Goal: Task Accomplishment & Management: Complete application form

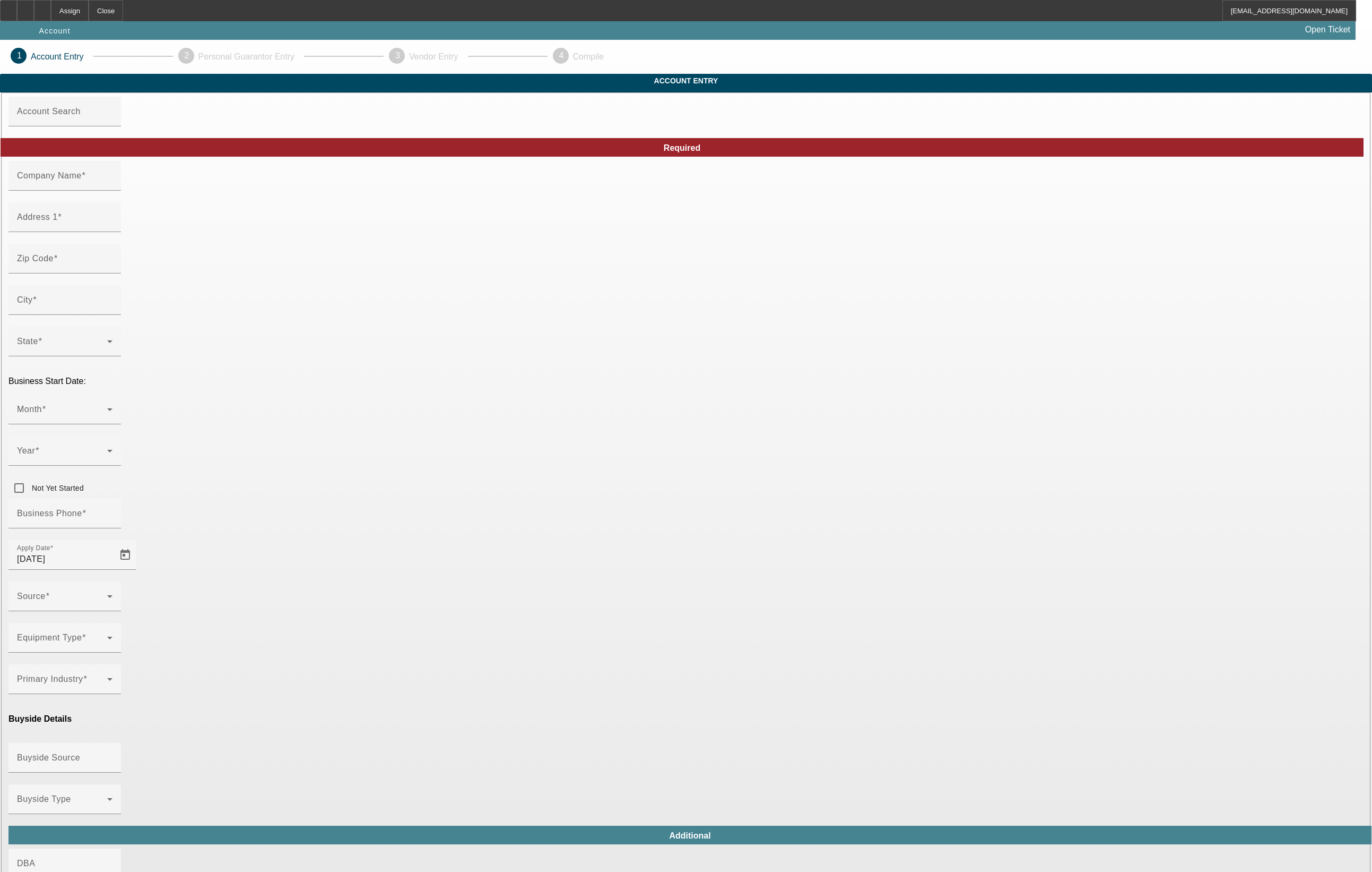
type input "[DATE]"
type input "[PERSON_NAME] wrecker service"
type input "[STREET_ADDRESS]"
type input "30078"
type input "Snellville"
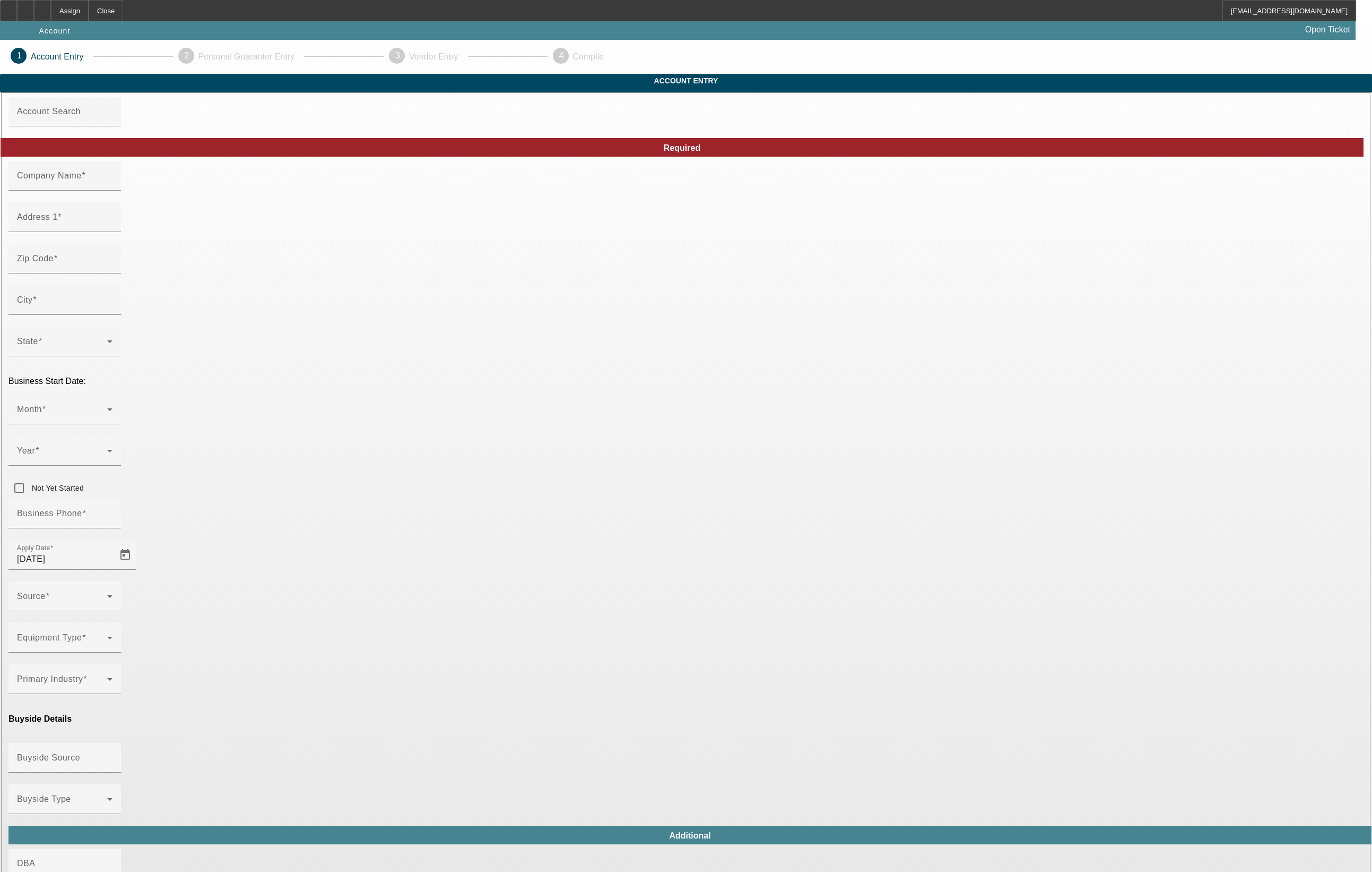
type input "[PHONE_NUMBER]"
type input "550"
type input "[EMAIL_ADDRESS][DOMAIN_NAME]"
type input "[US_EMPLOYER_IDENTIFICATION_NUMBER]"
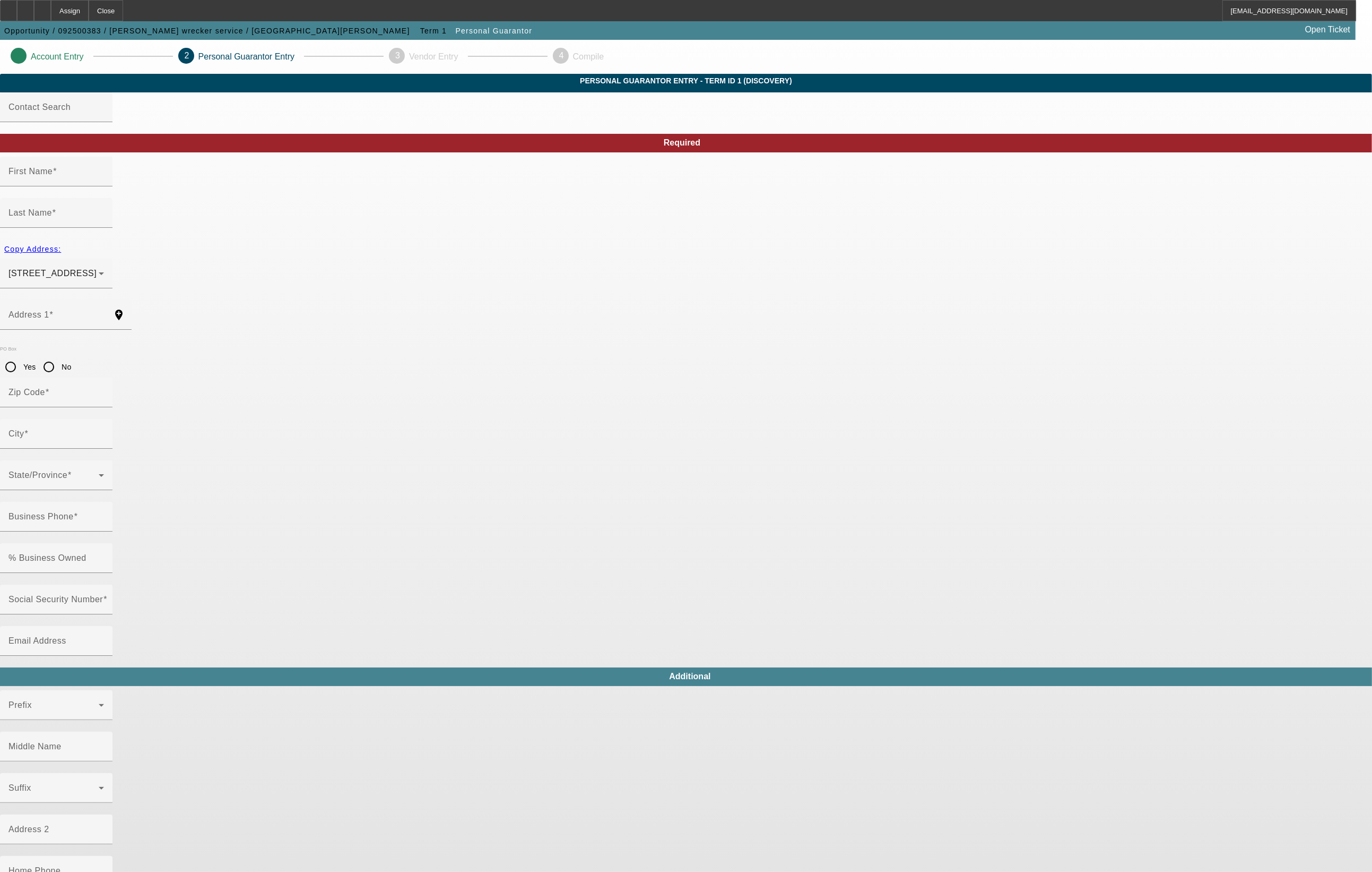
type input "[PERSON_NAME]"
type input "[STREET_ADDRESS]"
radio input "true"
type input "30016"
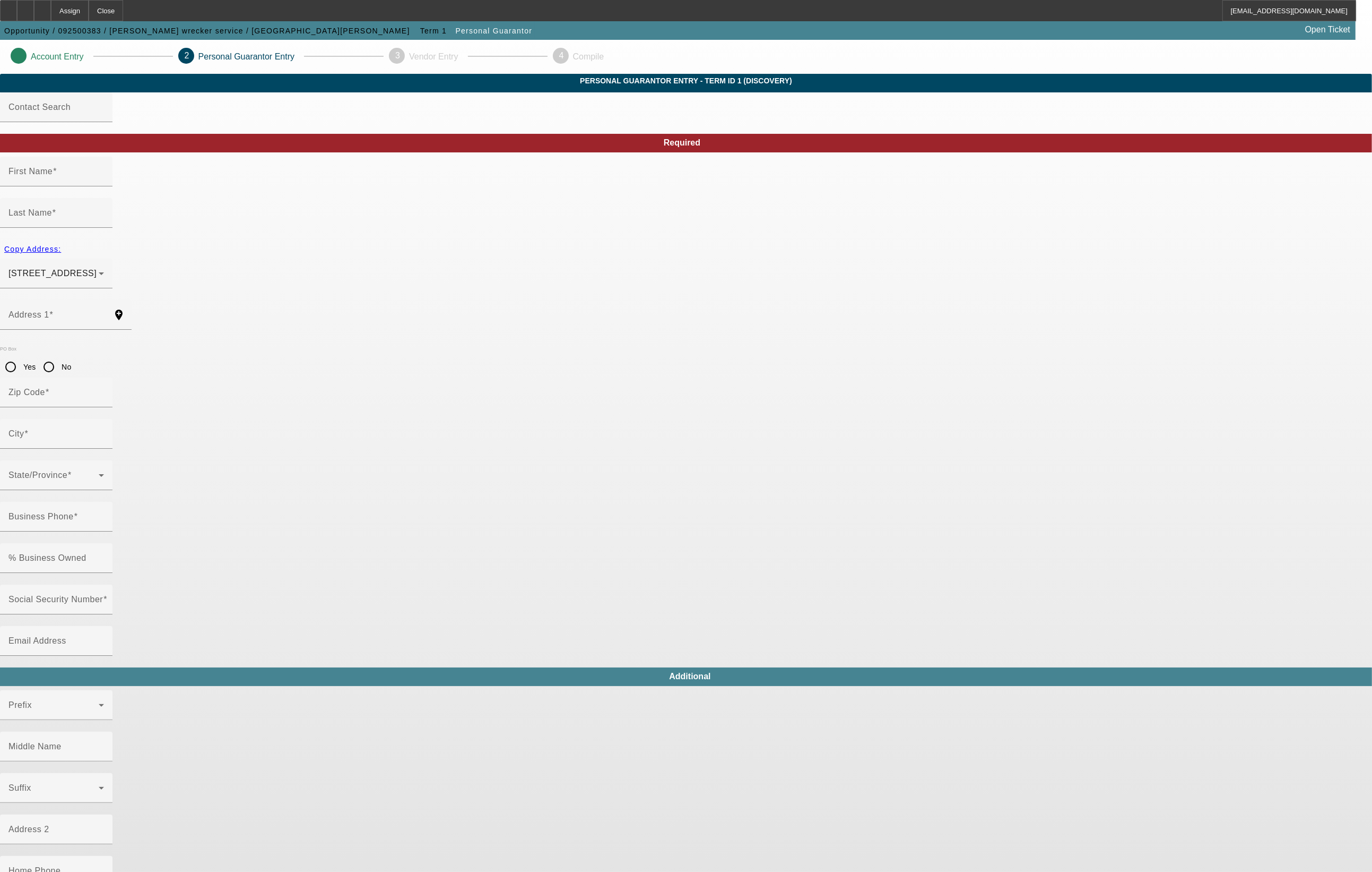
type input "[PERSON_NAME]"
type input "[PHONE_NUMBER]"
type input "100"
type input "259-95-4932"
type input "graveswreckerservice@outlook.com"
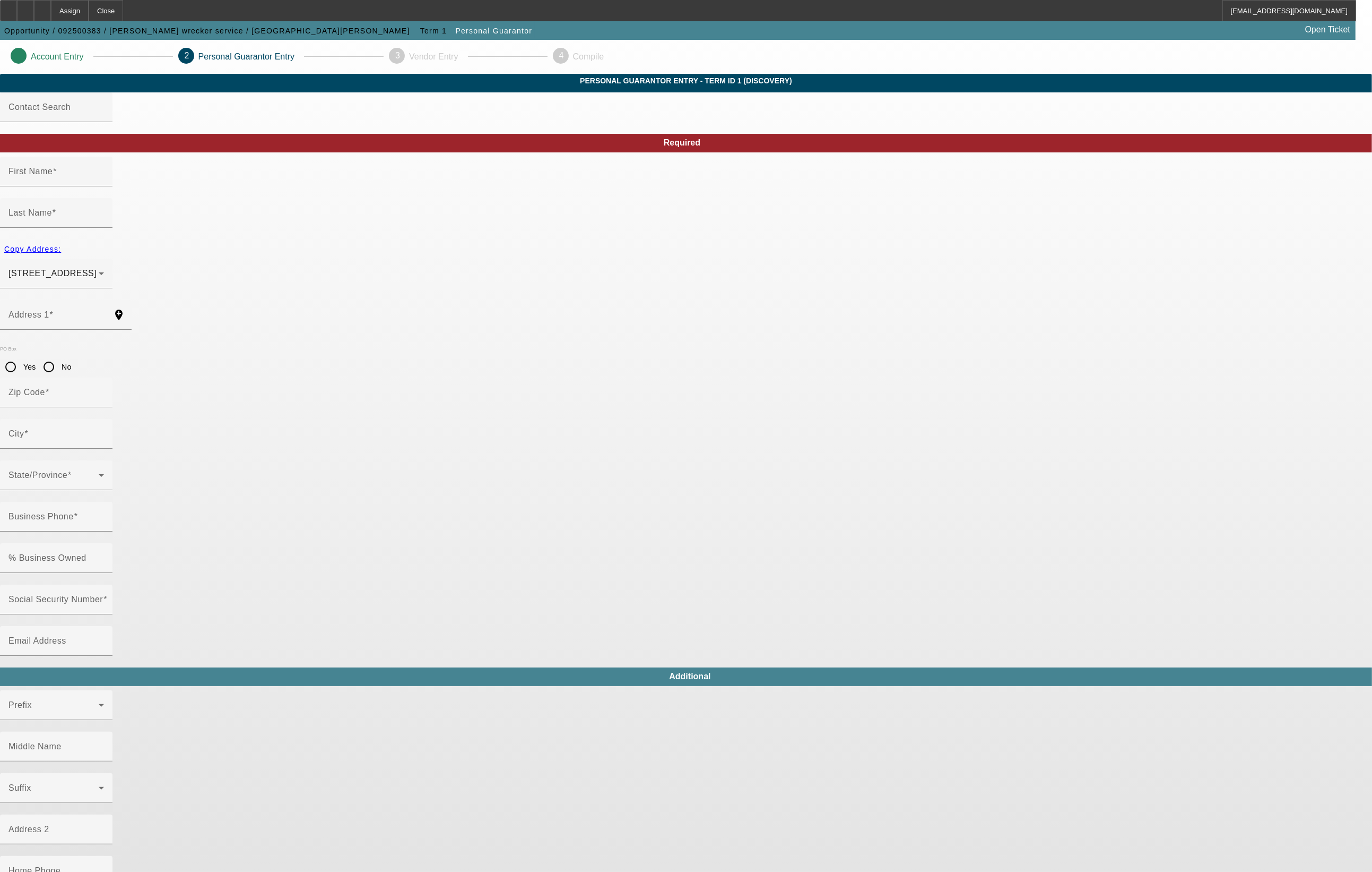
type input "[PHONE_NUMBER]"
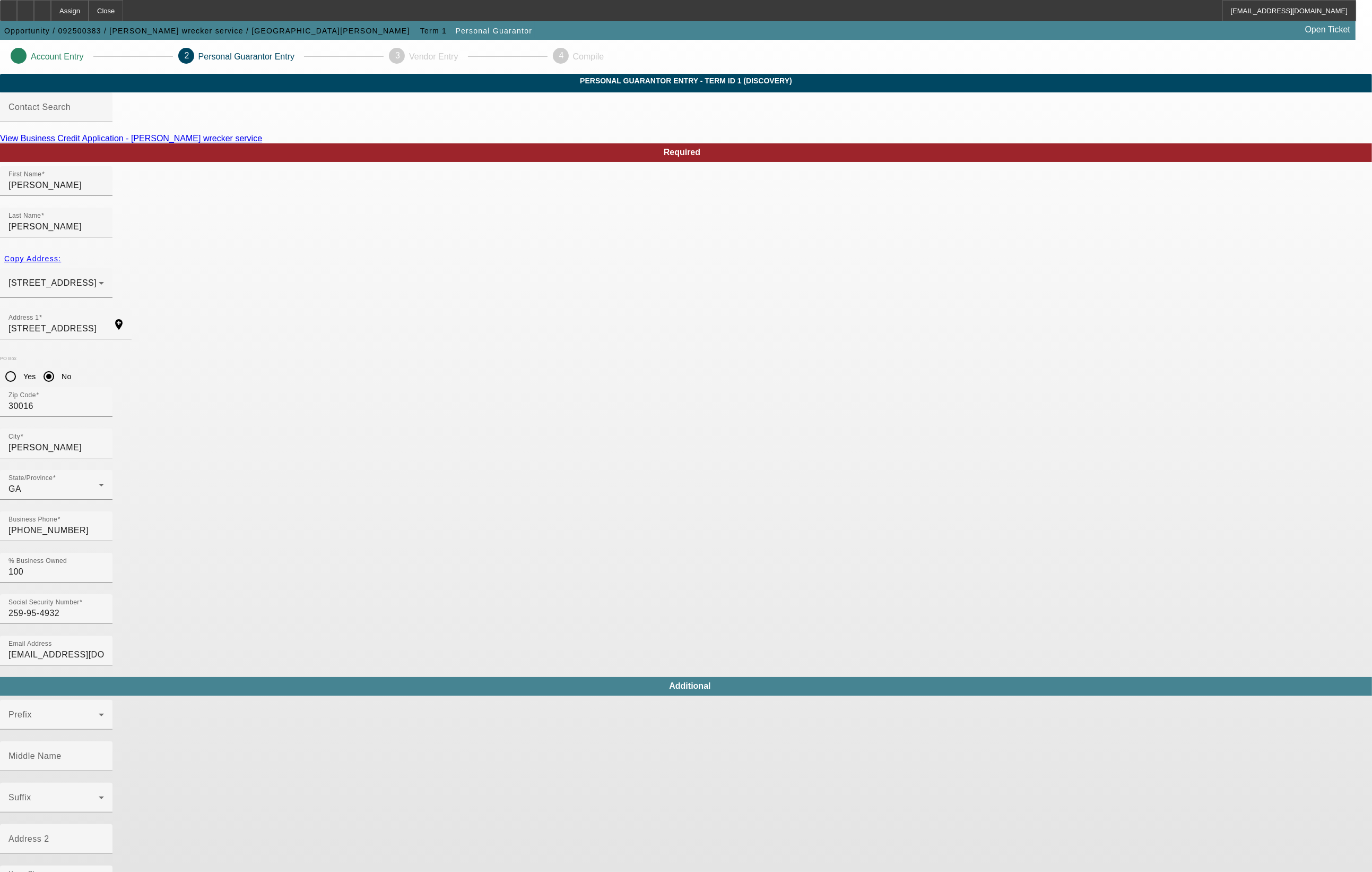
click at [911, 487] on div "Required First Name Sedric Last Name Graves Copy Address: 75 river north ct Cov…" at bounding box center [686, 629] width 1372 height 971
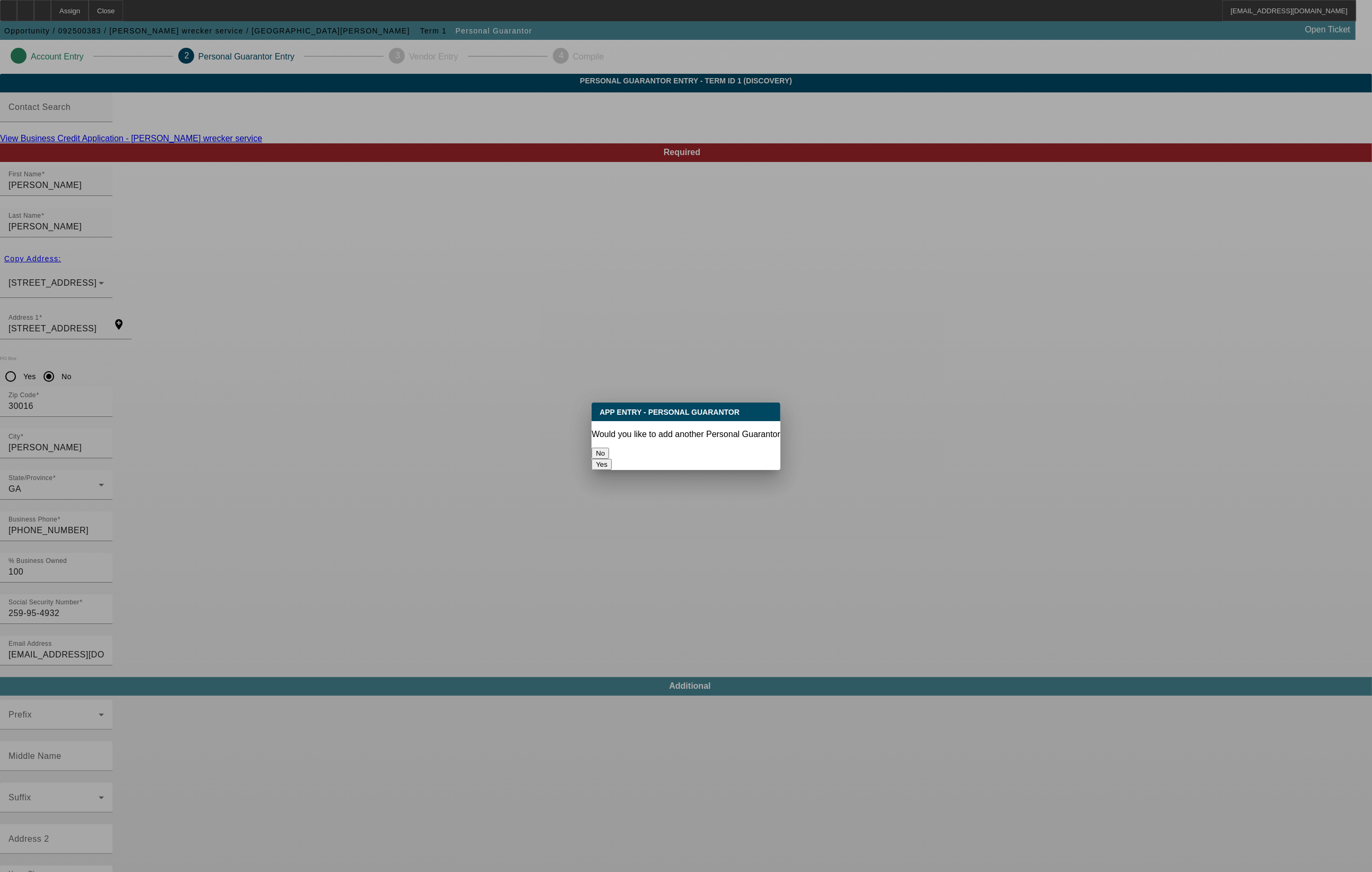
click at [609, 450] on button "No" at bounding box center [600, 453] width 17 height 11
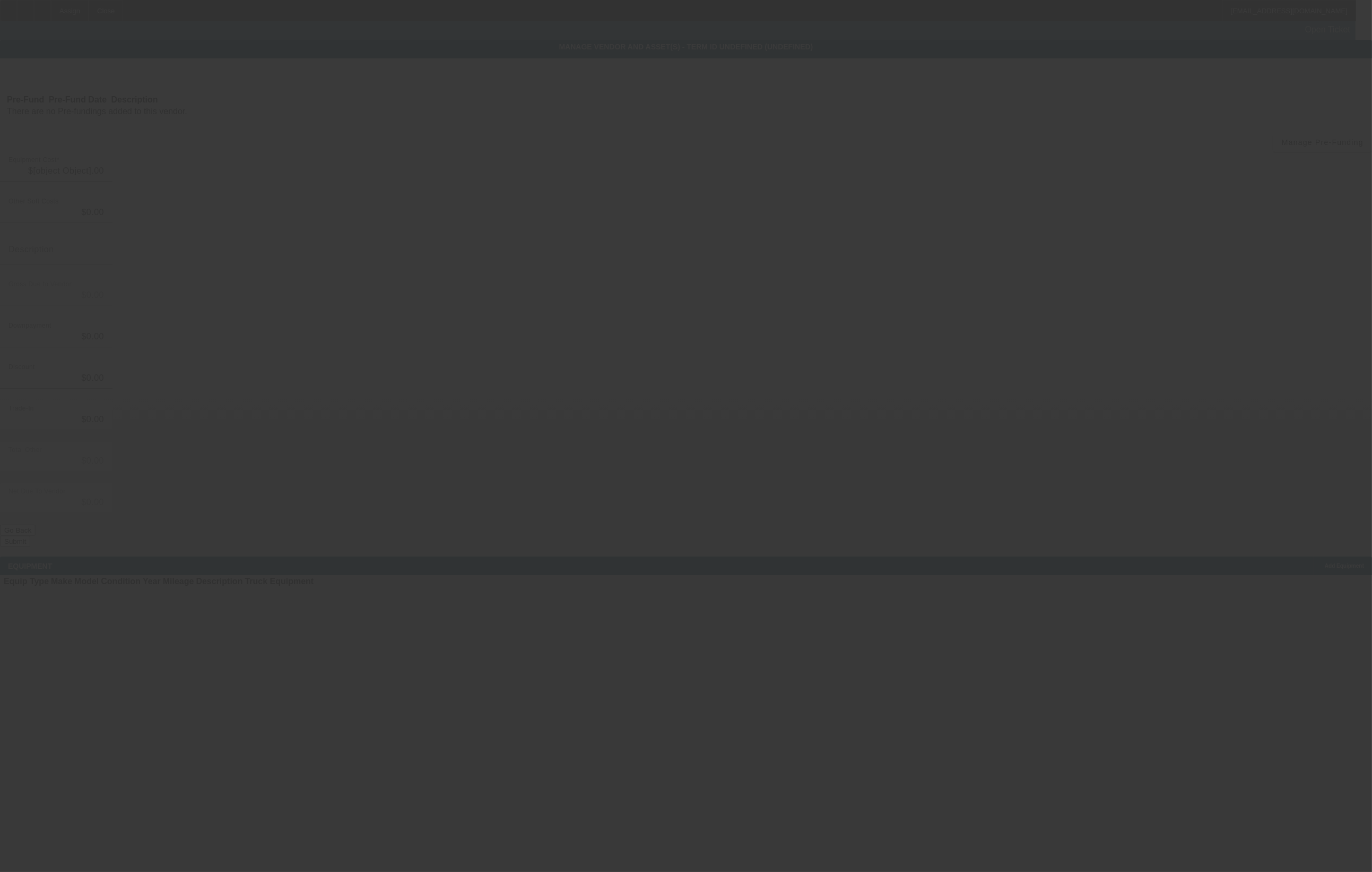
type input "$65,000.00"
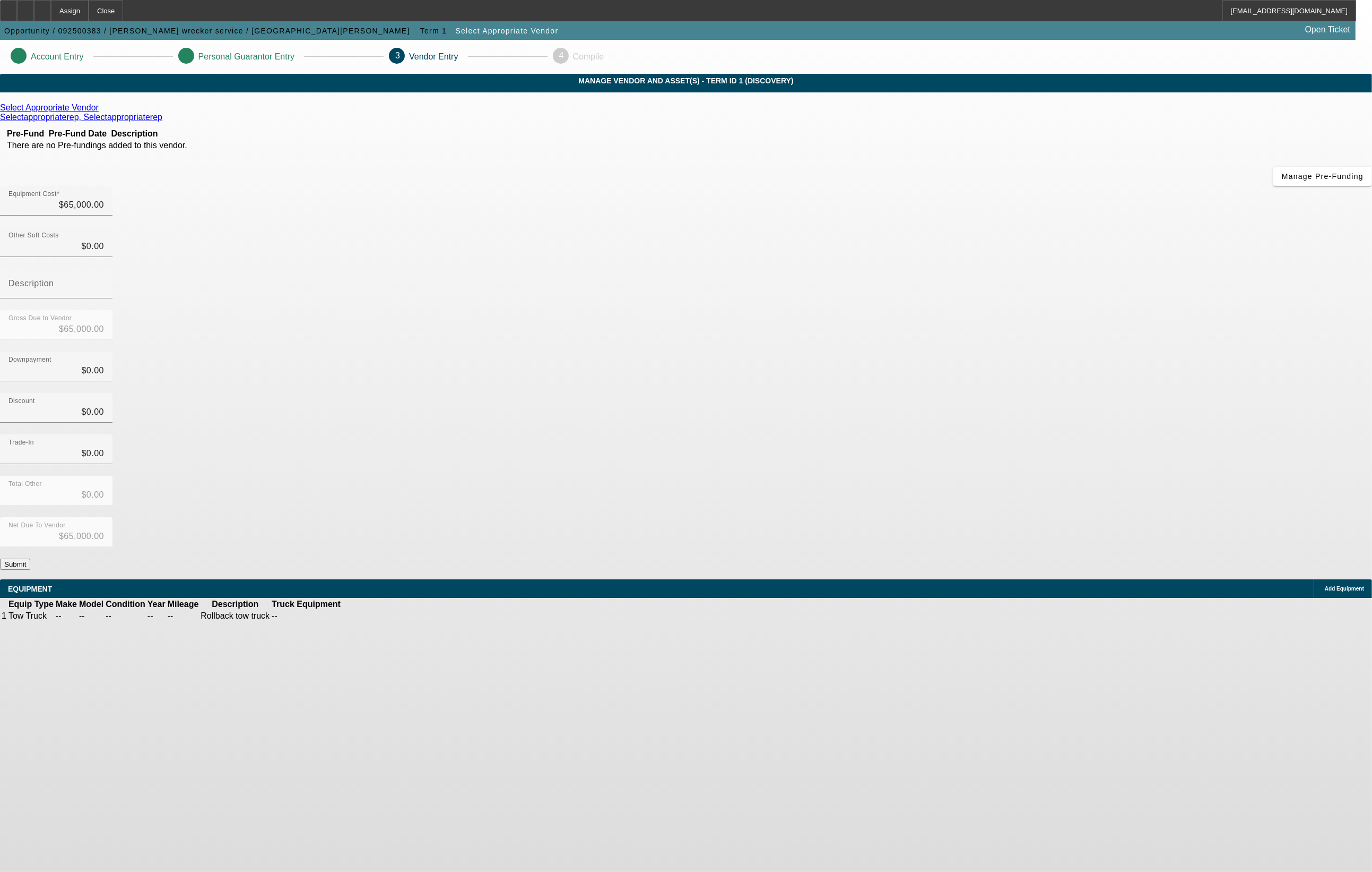
click at [30, 559] on button "Submit" at bounding box center [15, 564] width 30 height 11
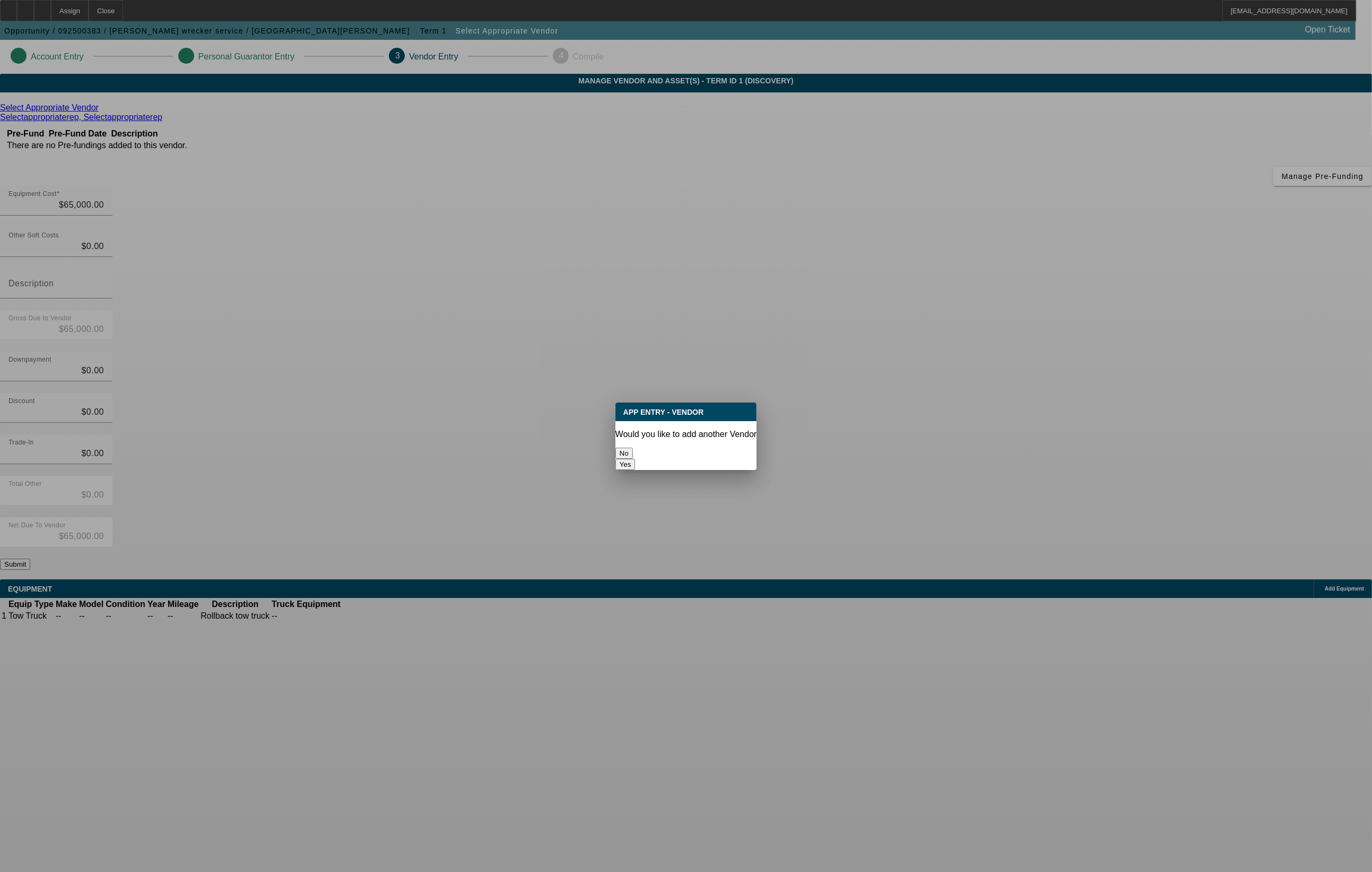
click at [633, 448] on button "No" at bounding box center [624, 453] width 17 height 11
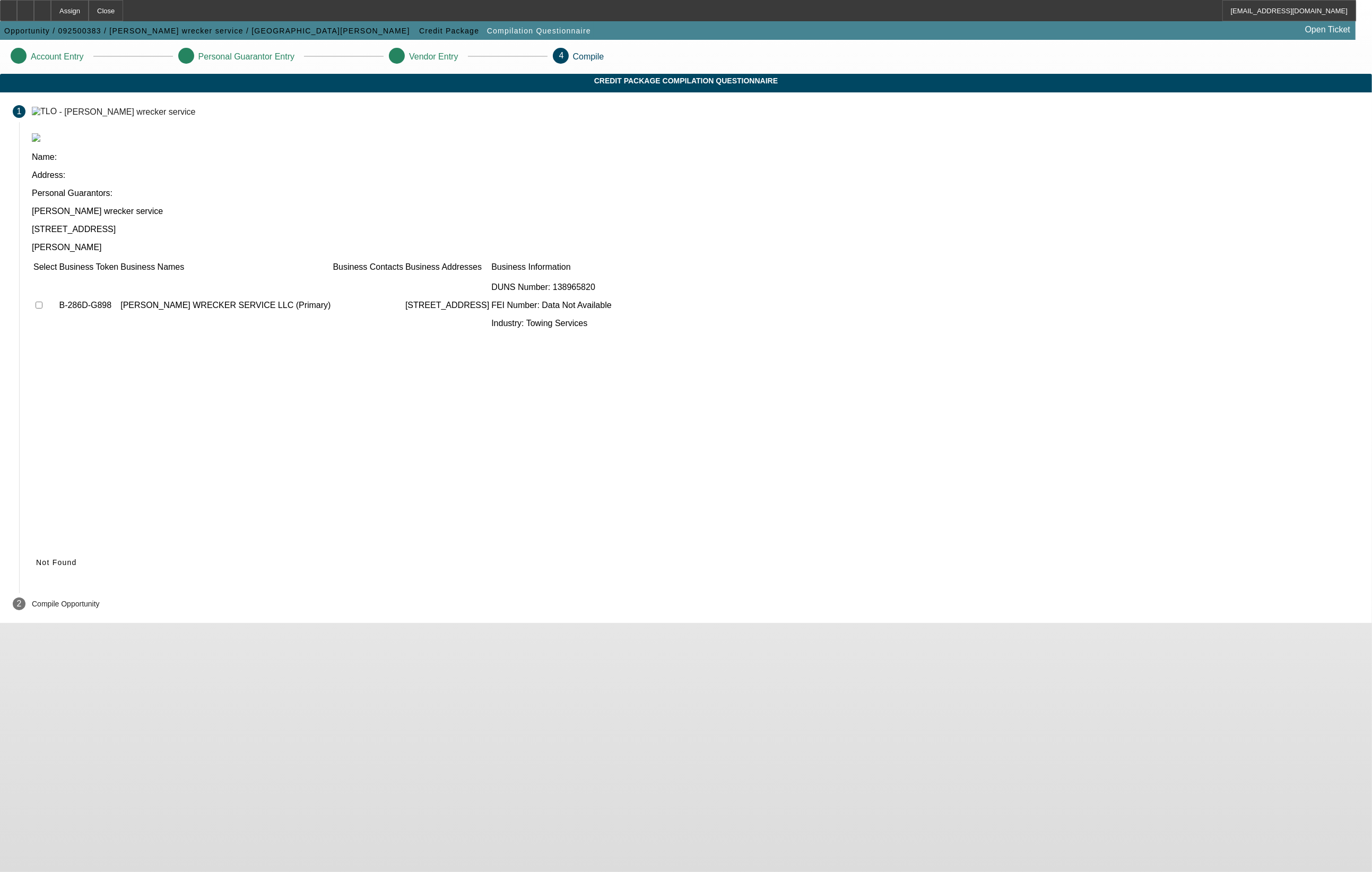
click at [57, 273] on td at bounding box center [45, 305] width 24 height 64
click at [42, 301] on input "checkbox" at bounding box center [39, 305] width 7 height 7
checkbox input "true"
click at [63, 558] on span "Submit" at bounding box center [49, 562] width 27 height 8
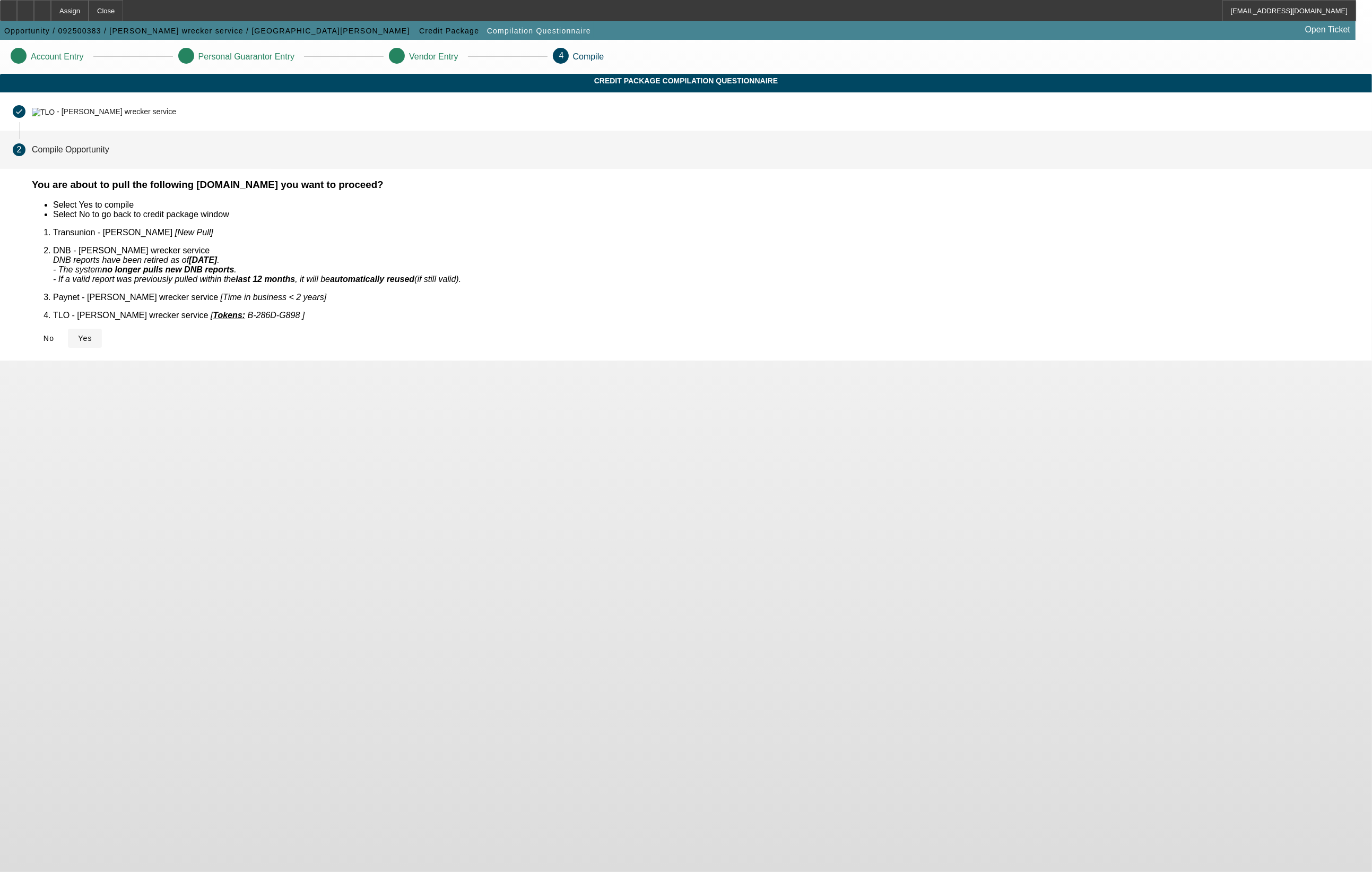
click at [92, 334] on span "Yes" at bounding box center [85, 338] width 14 height 8
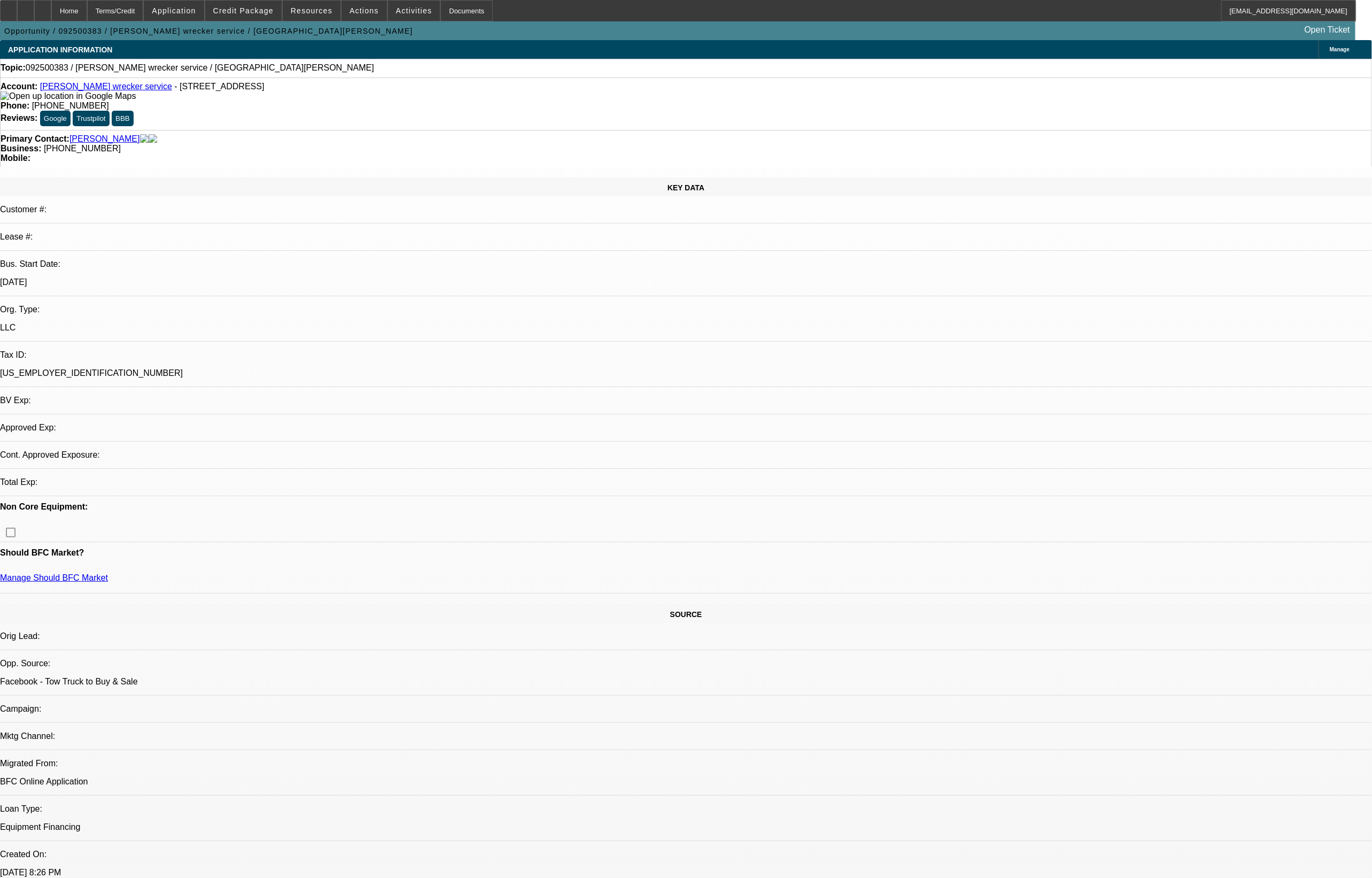
select select "0"
select select "2"
select select "0.1"
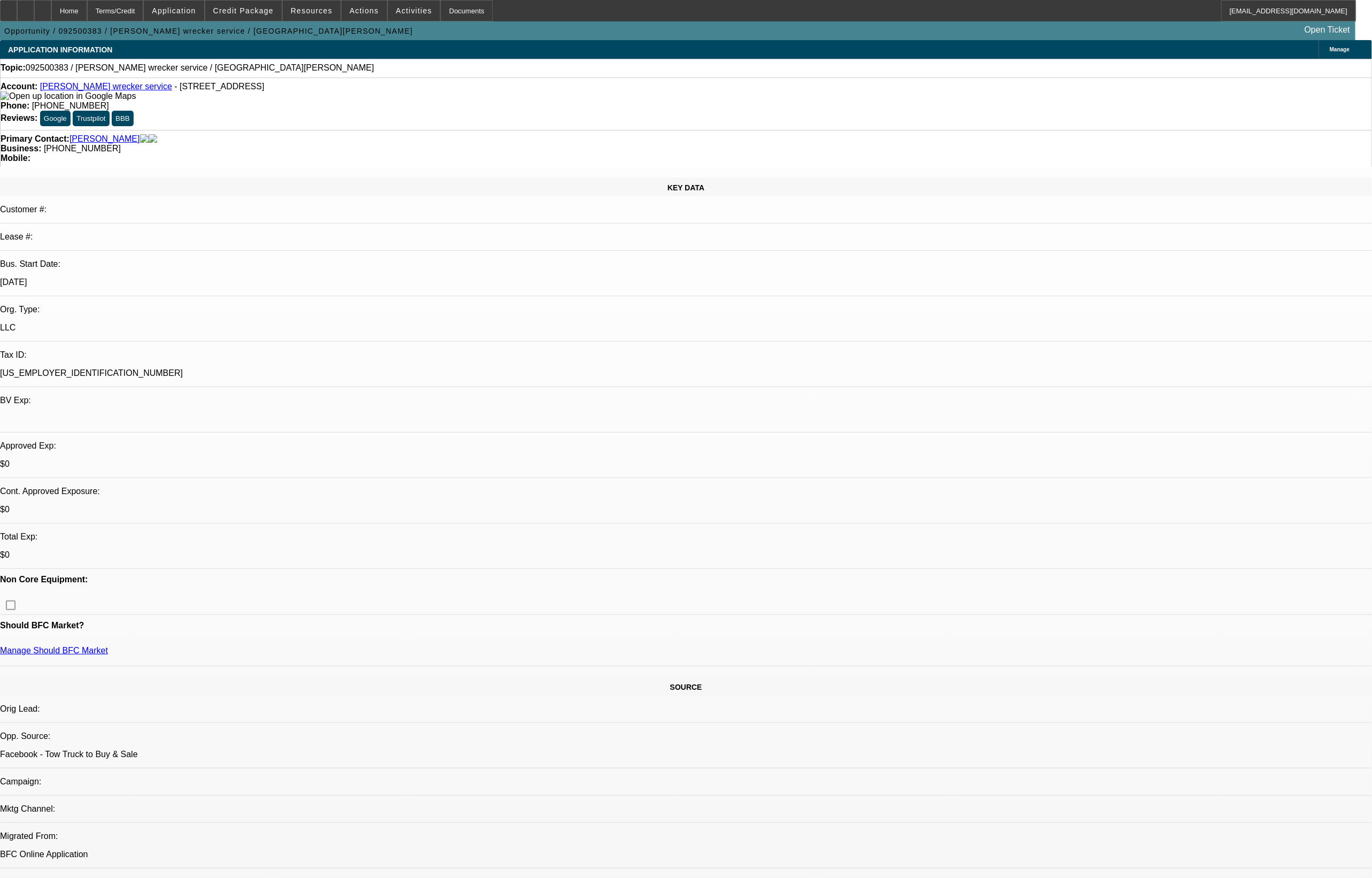
select select "1"
select select "2"
select select "4"
click at [759, 335] on div "KEY DATA Customer #: Lease #: Bus. Start Date: 4/1/25 Org. Type: LLC Tax ID: 33…" at bounding box center [686, 879] width 1372 height 1403
click at [51, 15] on div at bounding box center [43, 11] width 17 height 22
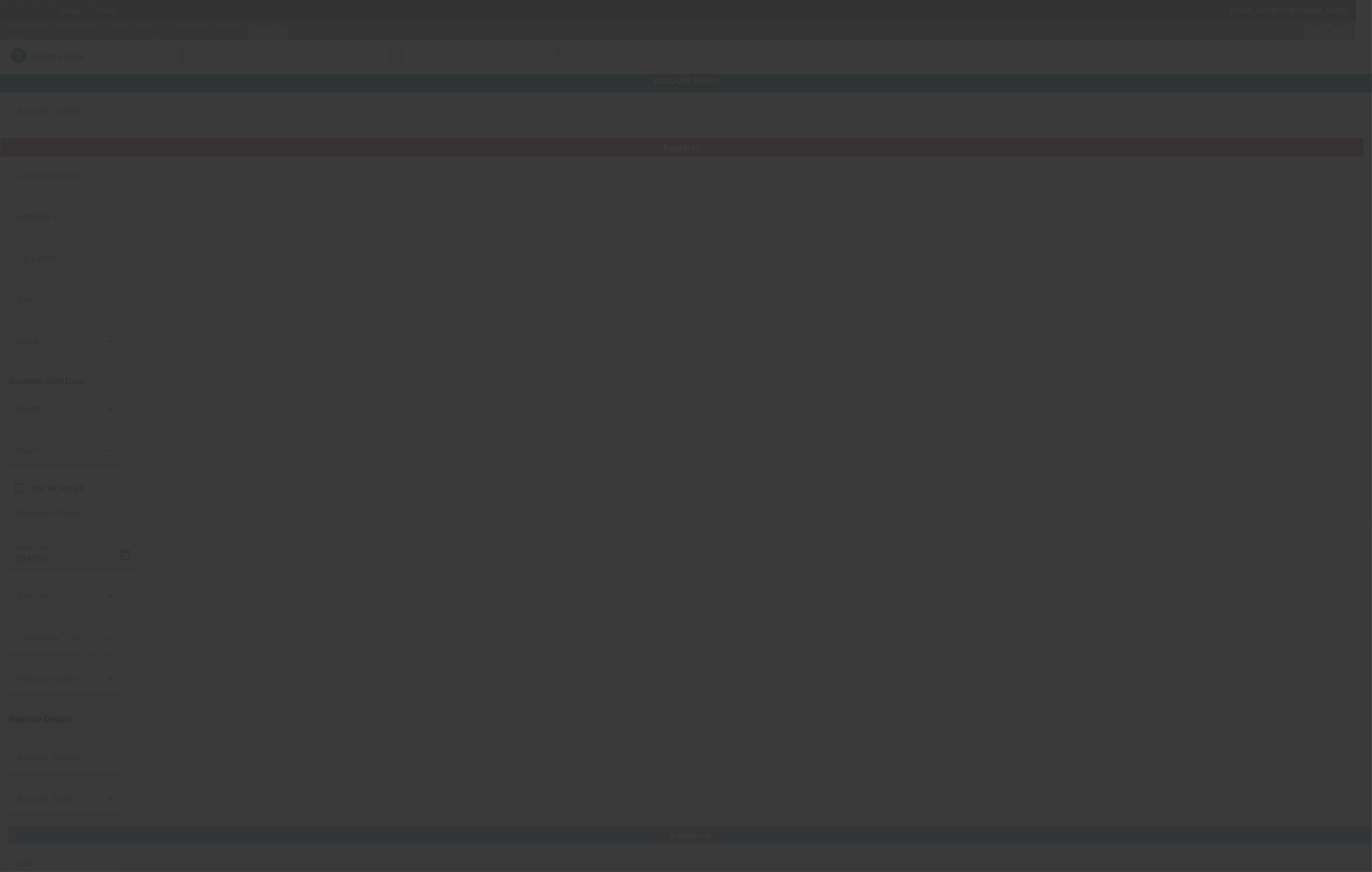
type input "Obey God LLC"
type input "502 Cecil B Moore Ave"
type input "19122"
type input "Philadelphia"
type input "(610) 639-2837"
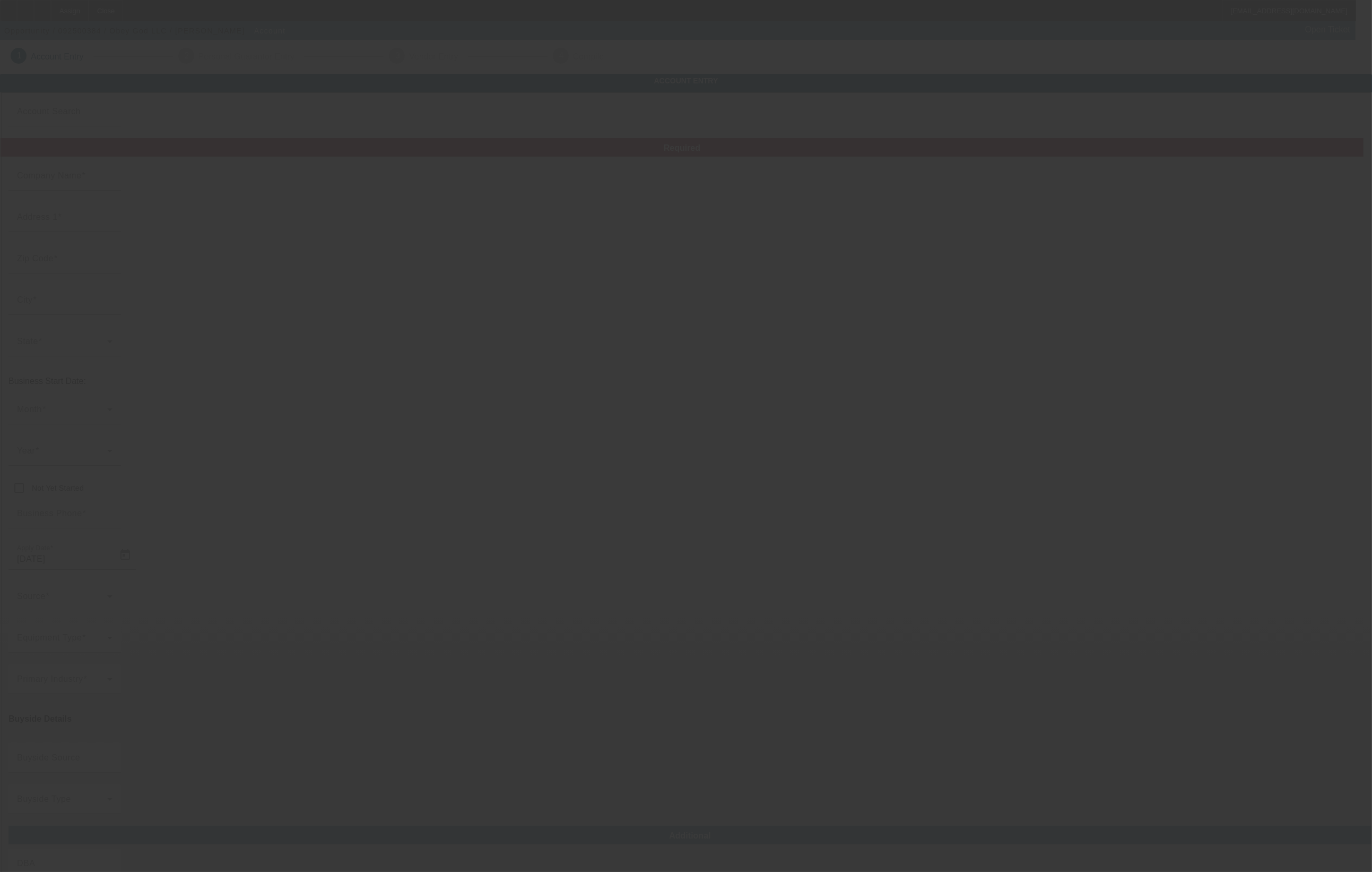
type input "Unit A"
type input "obeygodshop@gmail.com"
type input "99-0443718"
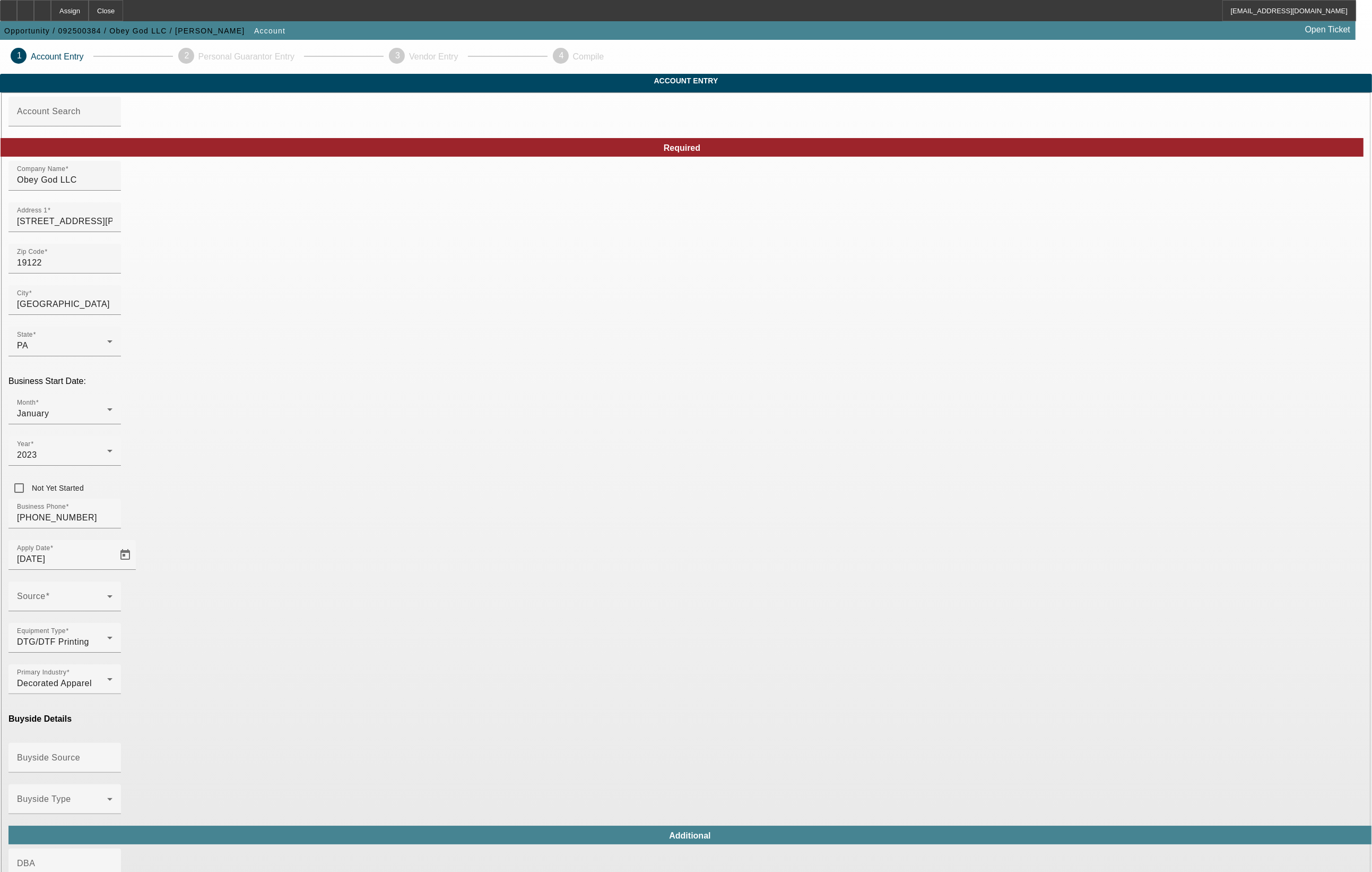
type input "[DATE]"
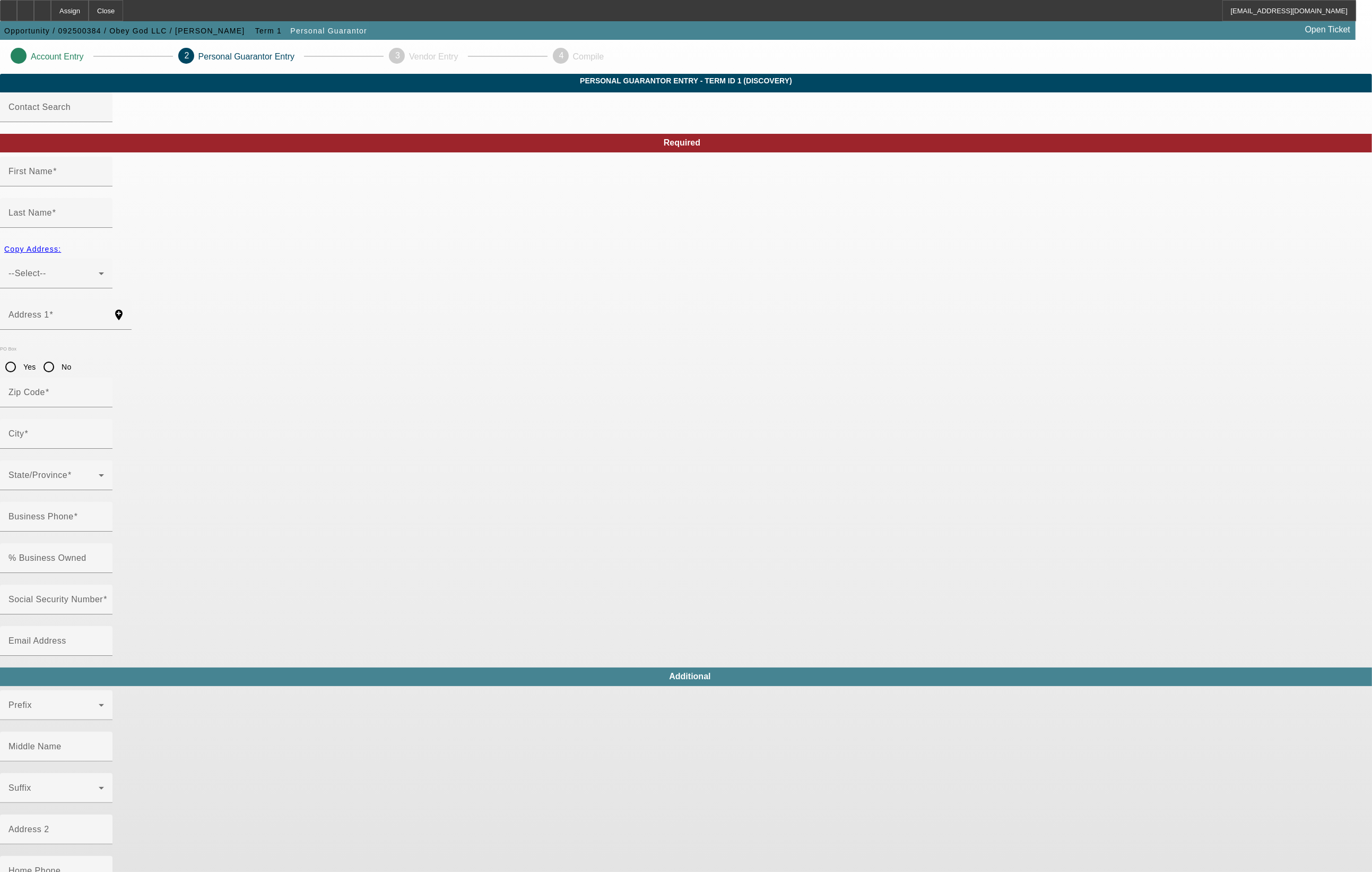
type input "Michael"
type input "Drinks"
type input "7206 North 20th Street"
radio input "true"
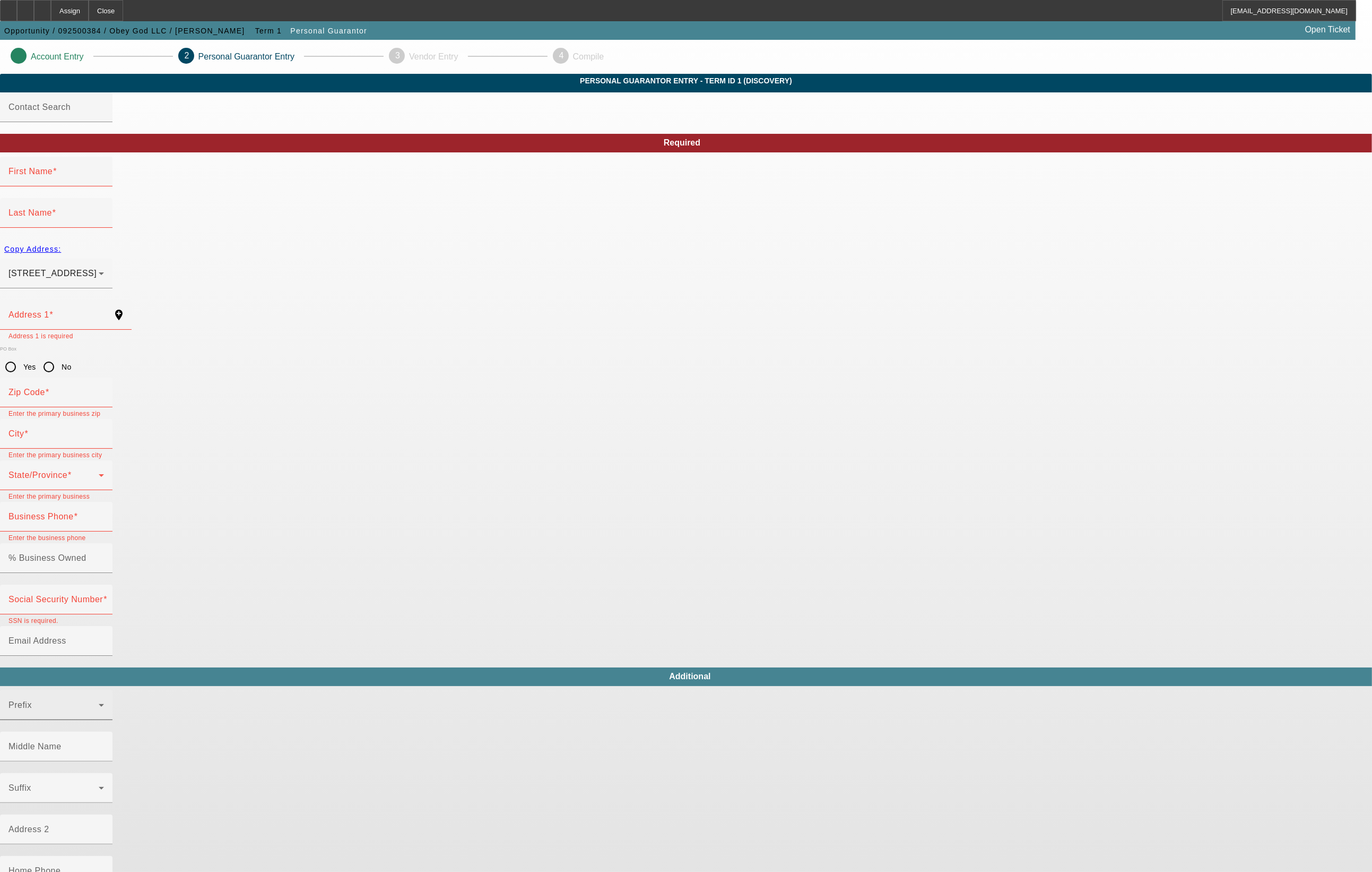
type input "19138"
type input "Philadelphia"
type input "(610) 639-2837"
type input "100"
type input "990-44-3718"
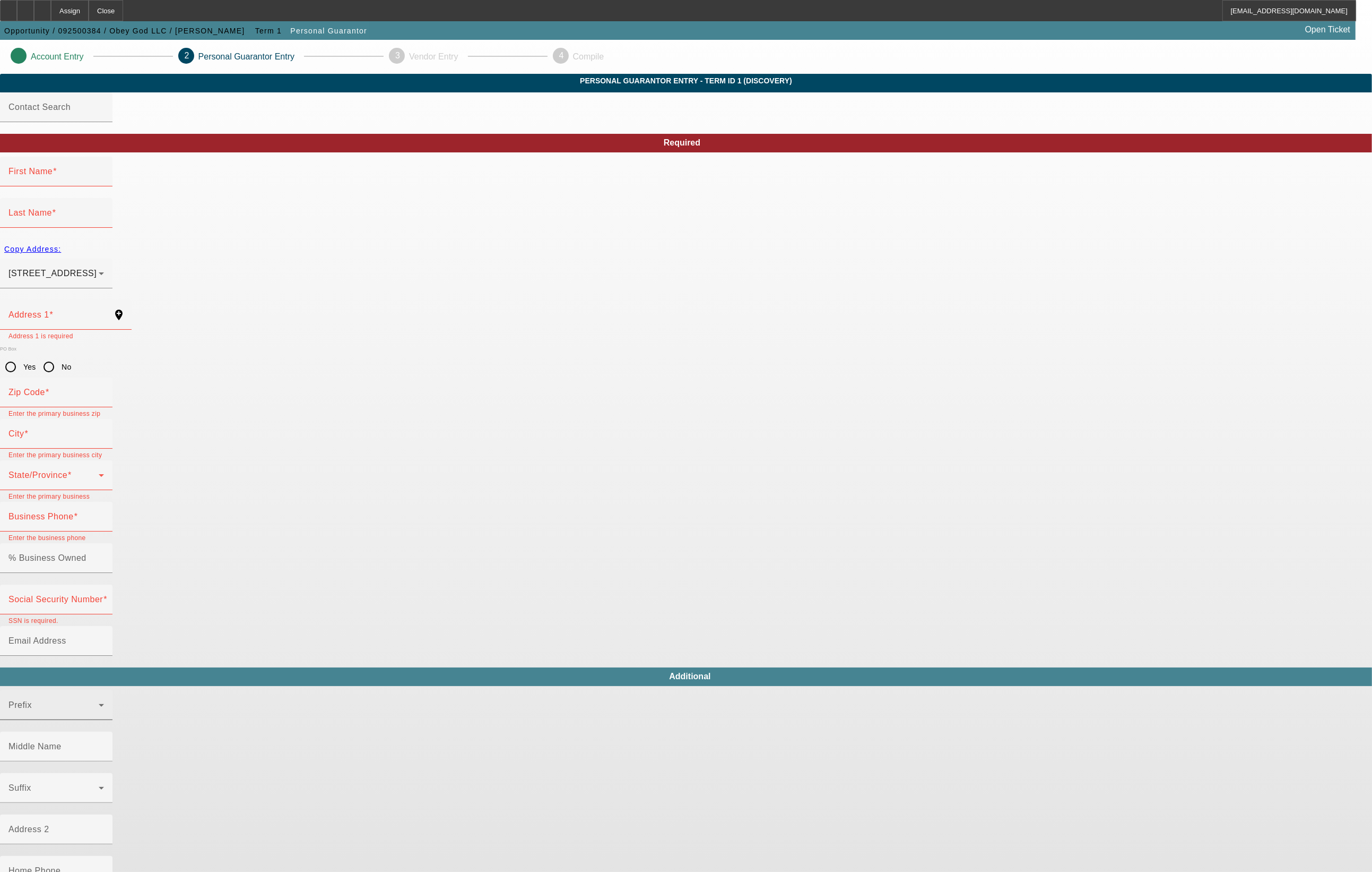
type input "obeygodshop@gmail.com"
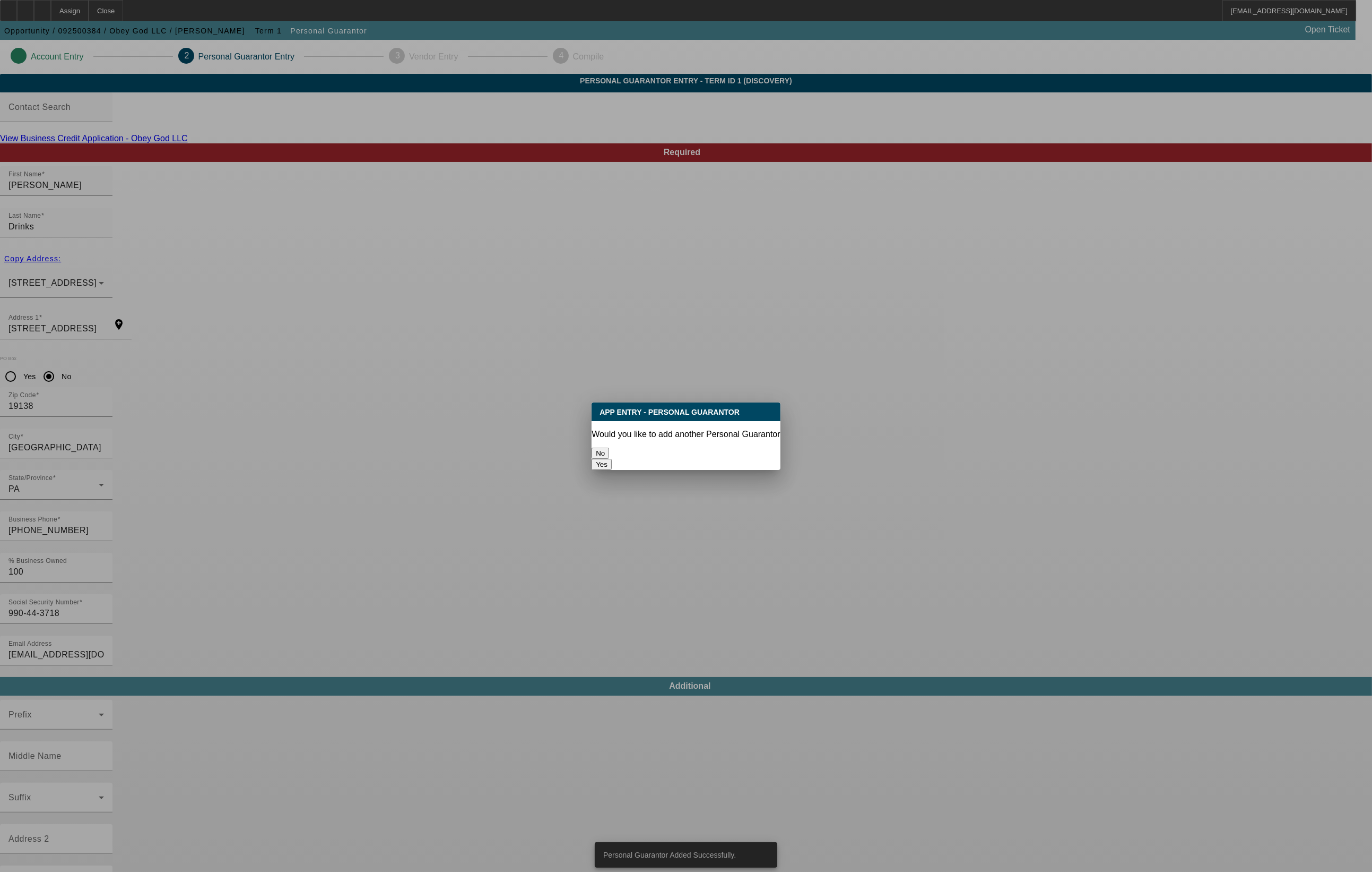
click at [609, 448] on button "No" at bounding box center [600, 453] width 17 height 11
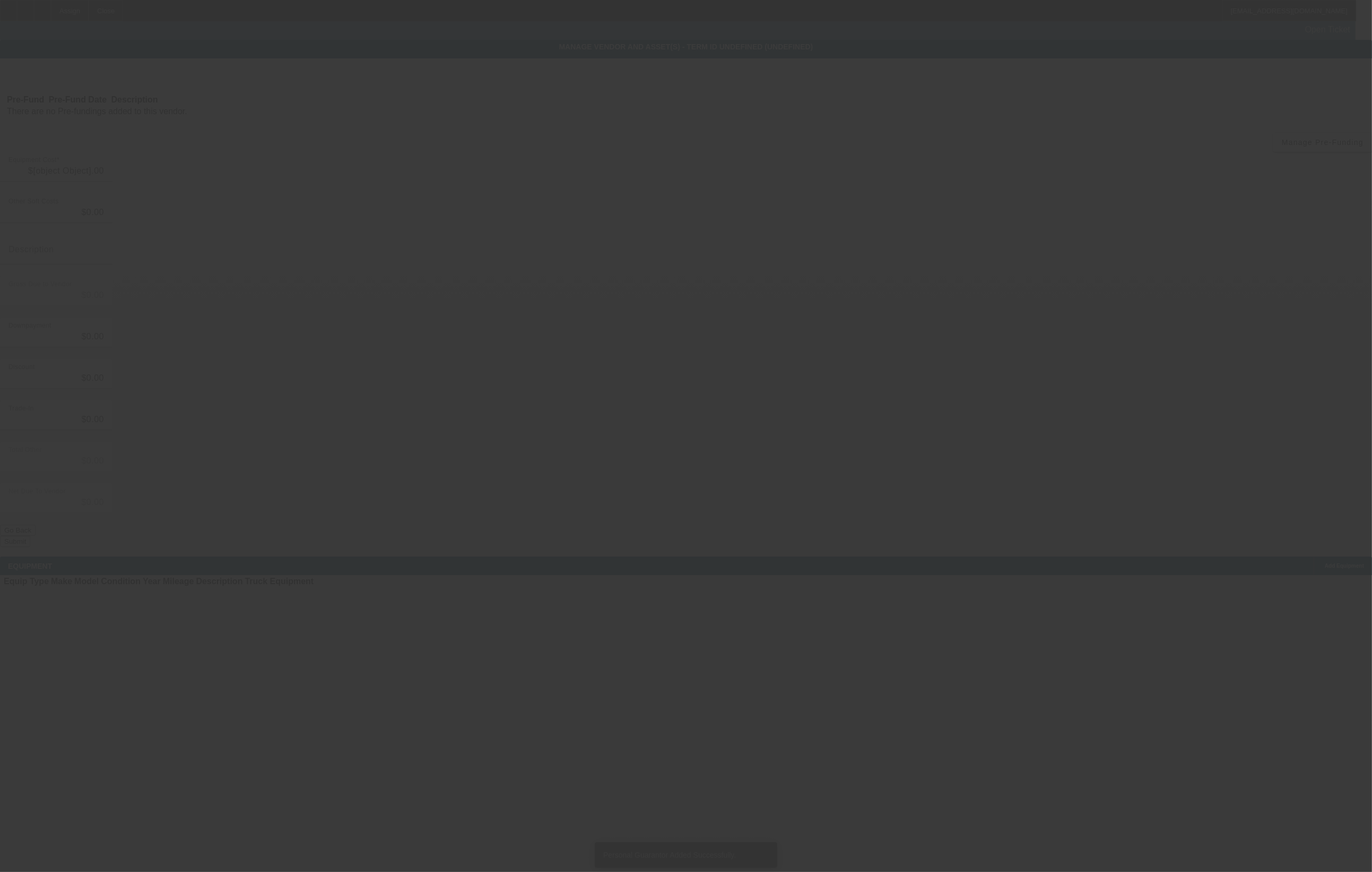
type input "$15,999.00"
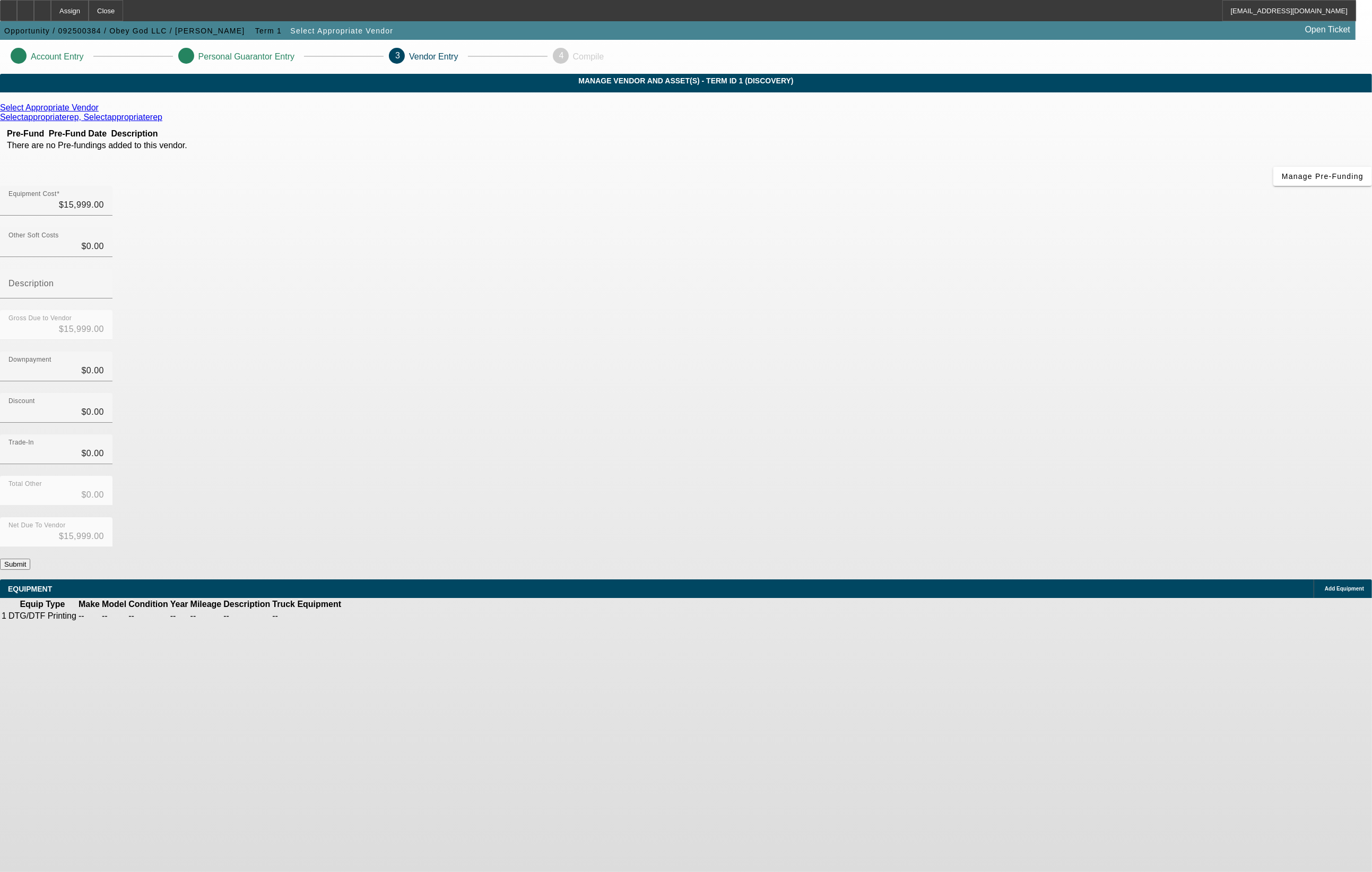
click at [30, 559] on button "Submit" at bounding box center [15, 564] width 30 height 11
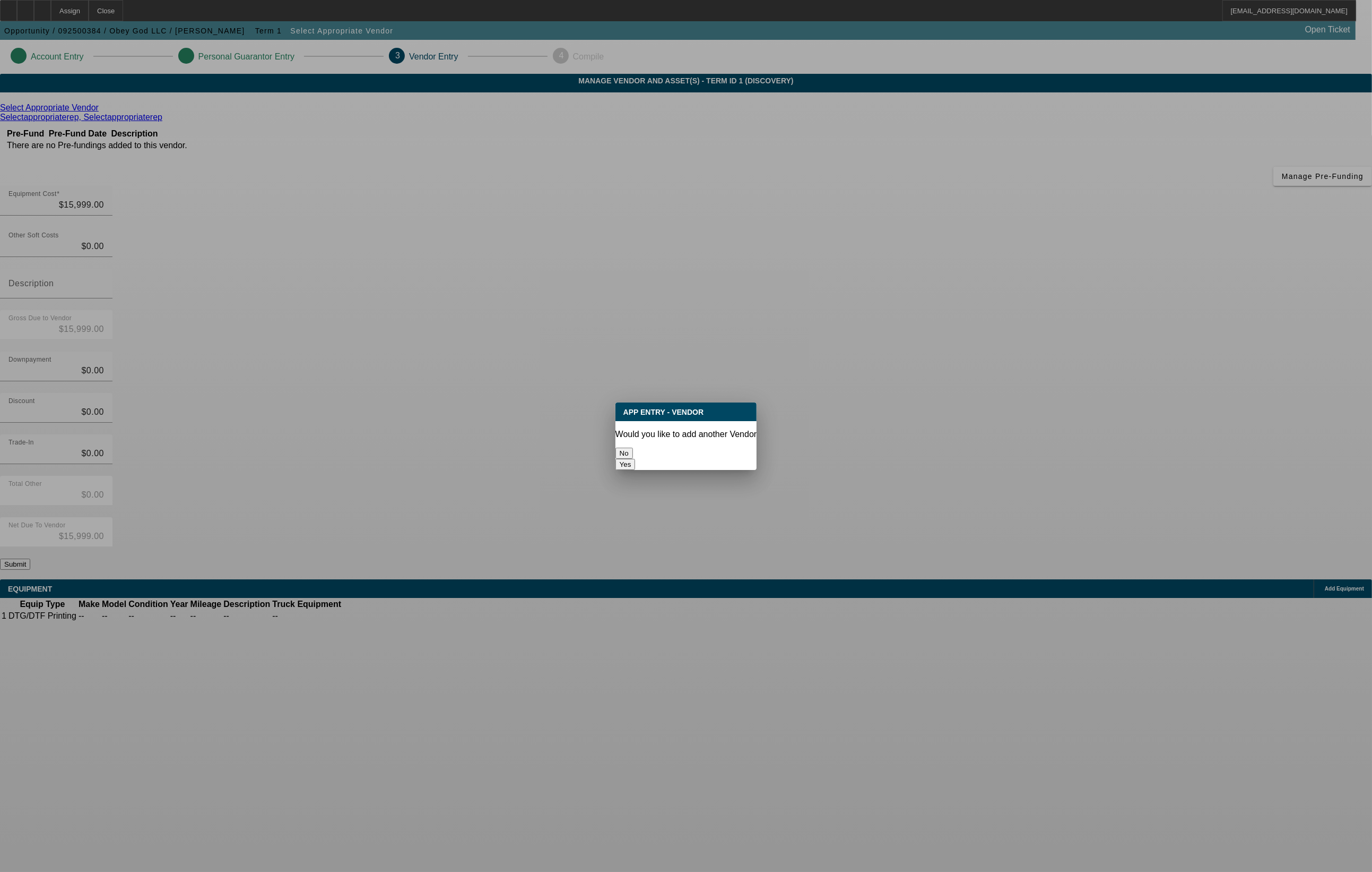
drag, startPoint x: 666, startPoint y: 445, endPoint x: 629, endPoint y: 163, distance: 284.4
click at [633, 448] on button "No" at bounding box center [624, 453] width 17 height 11
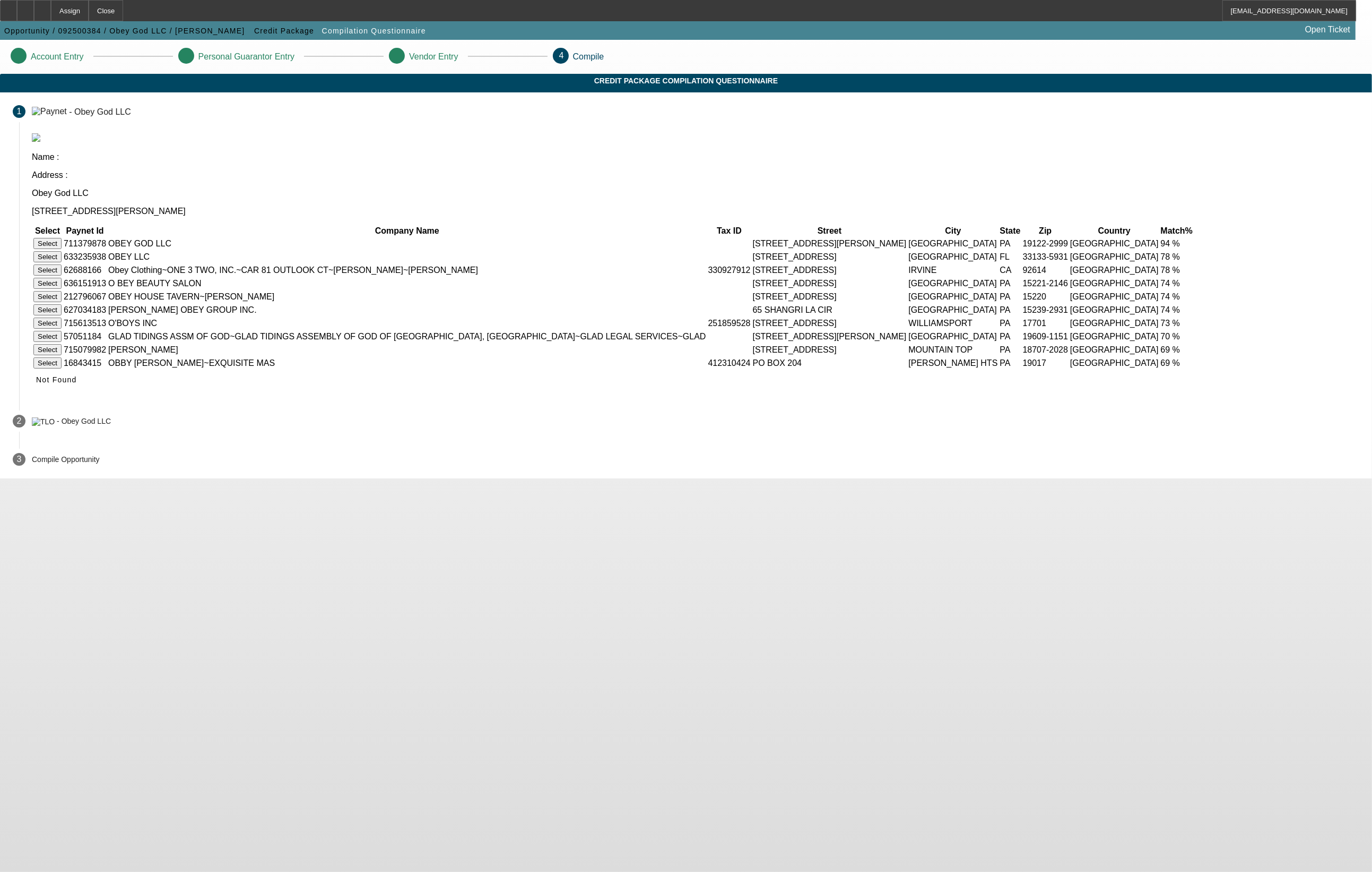
click at [61, 238] on button "Select" at bounding box center [47, 242] width 28 height 11
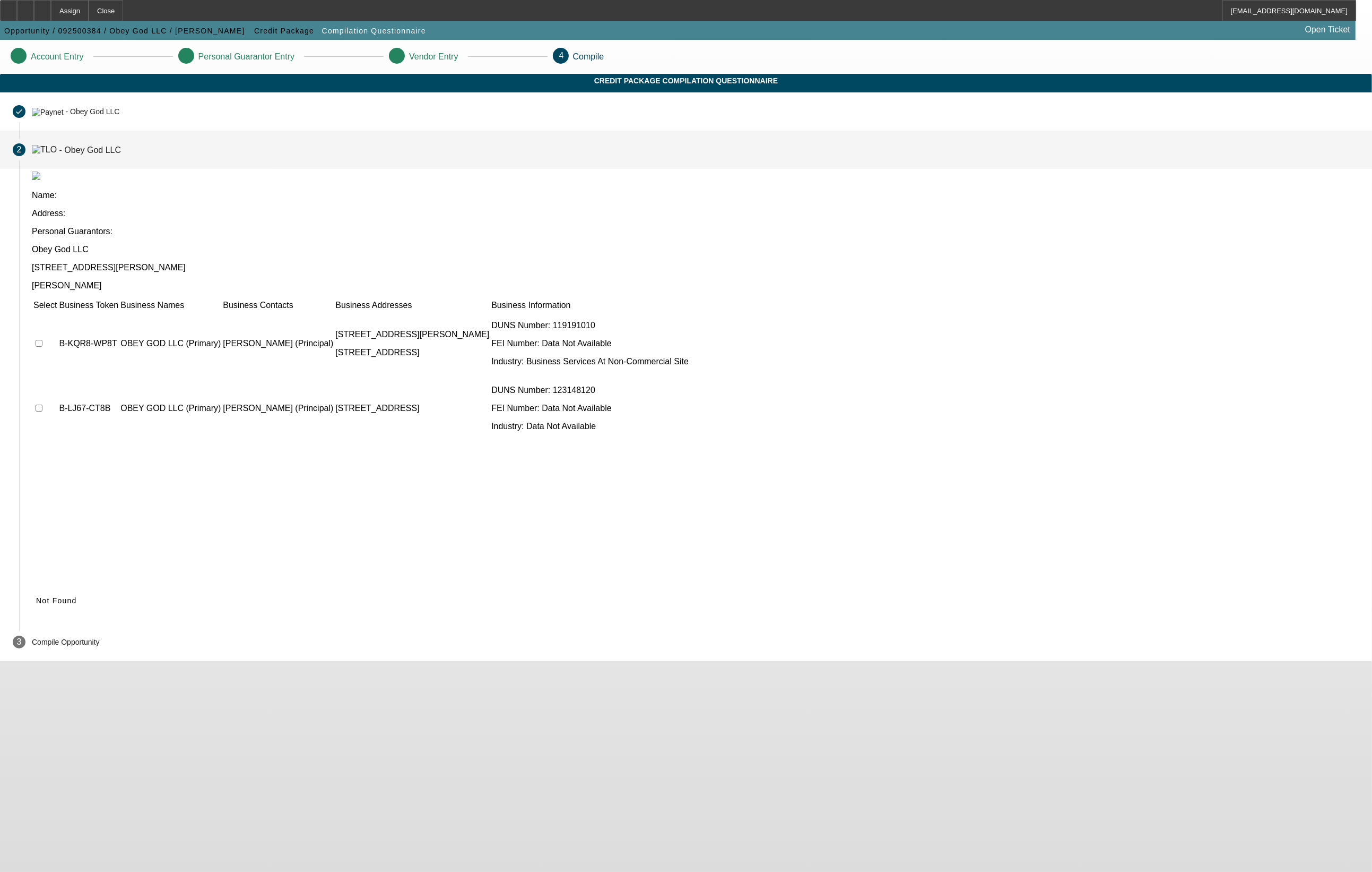
click at [42, 340] on input "checkbox" at bounding box center [39, 343] width 7 height 7
checkbox input "true"
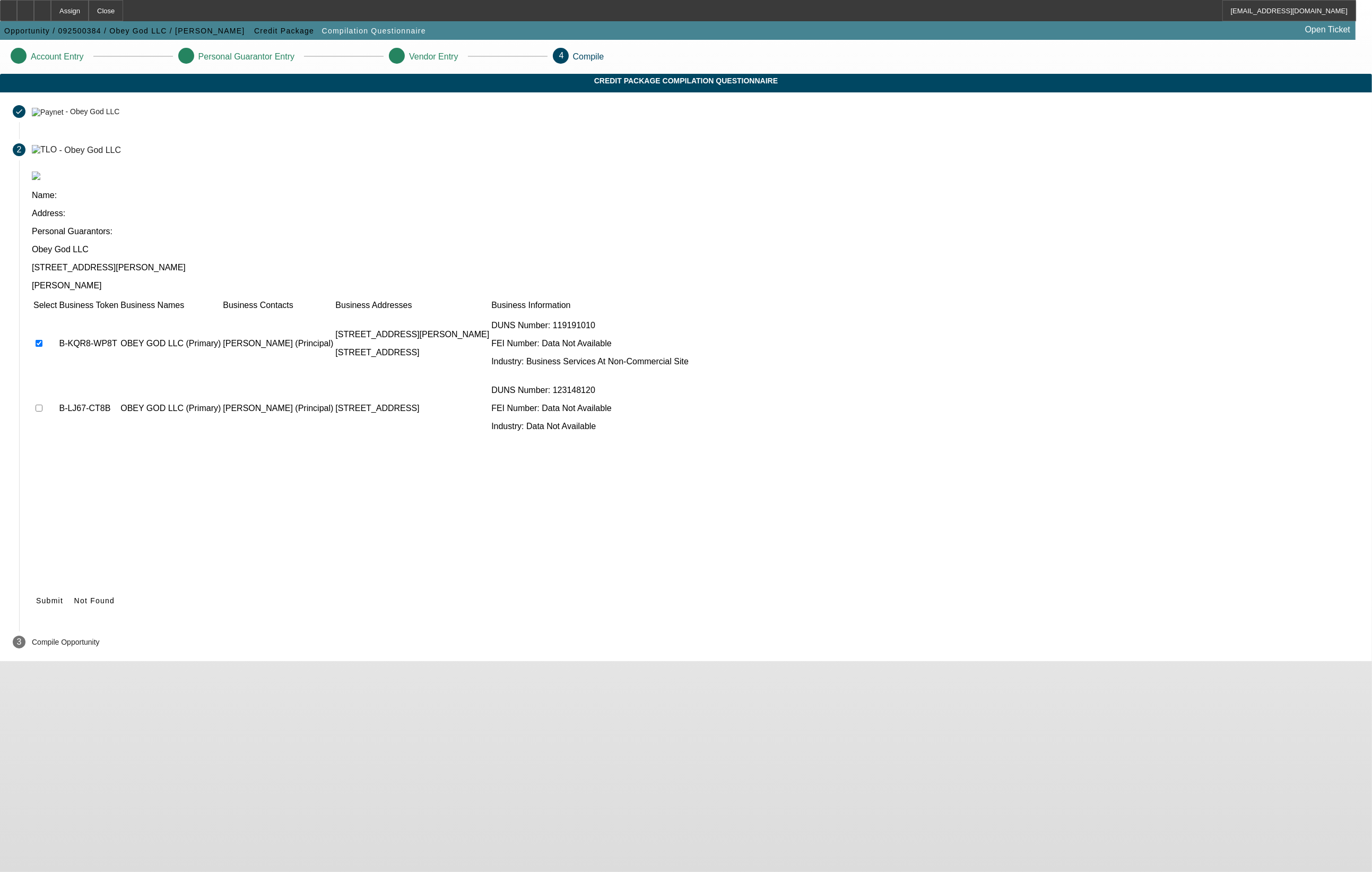
click at [42, 404] on input "checkbox" at bounding box center [39, 408] width 7 height 7
checkbox input "true"
click at [63, 596] on span "Submit" at bounding box center [49, 600] width 27 height 8
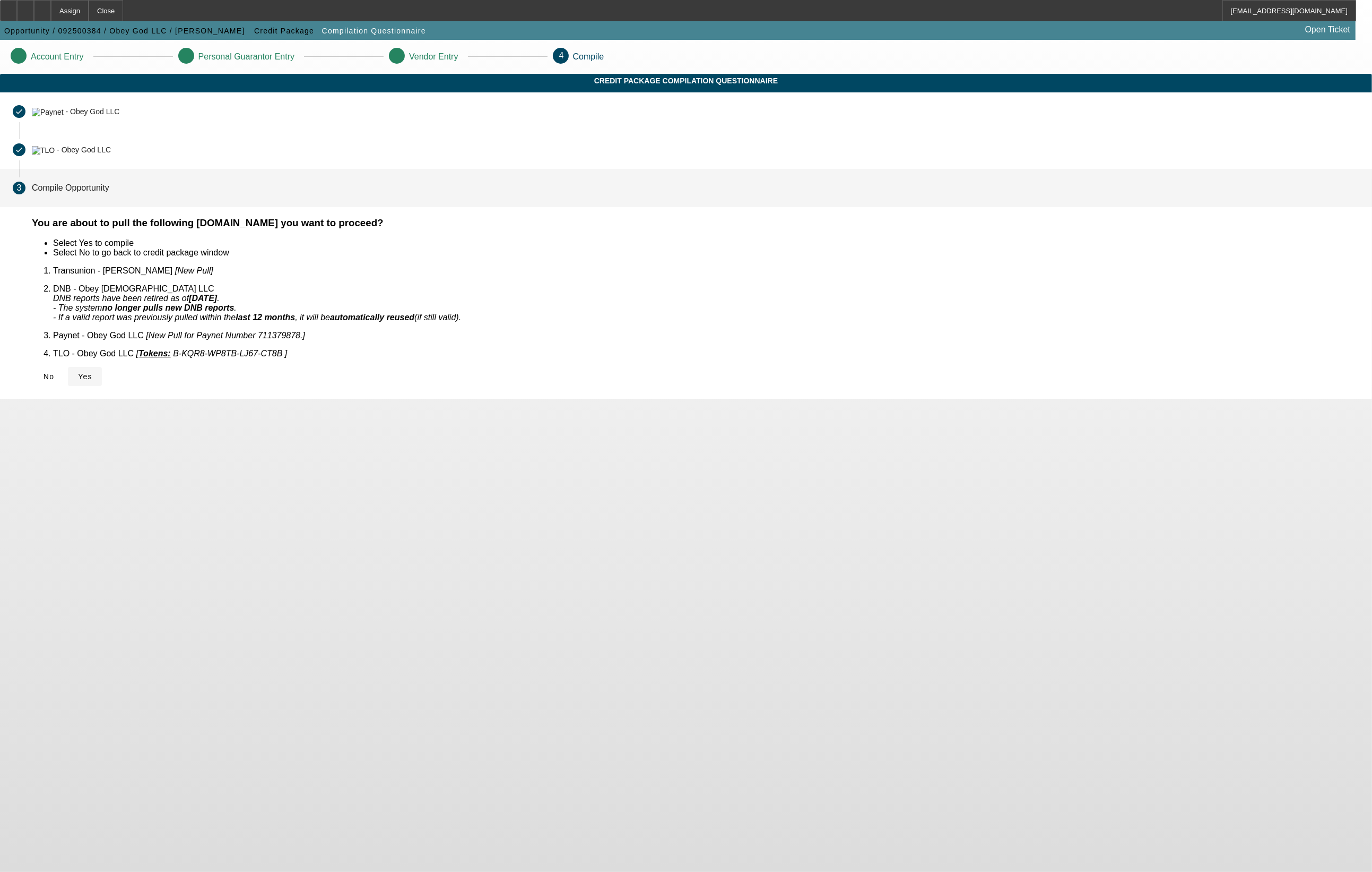
click at [92, 372] on span "Yes" at bounding box center [85, 376] width 14 height 8
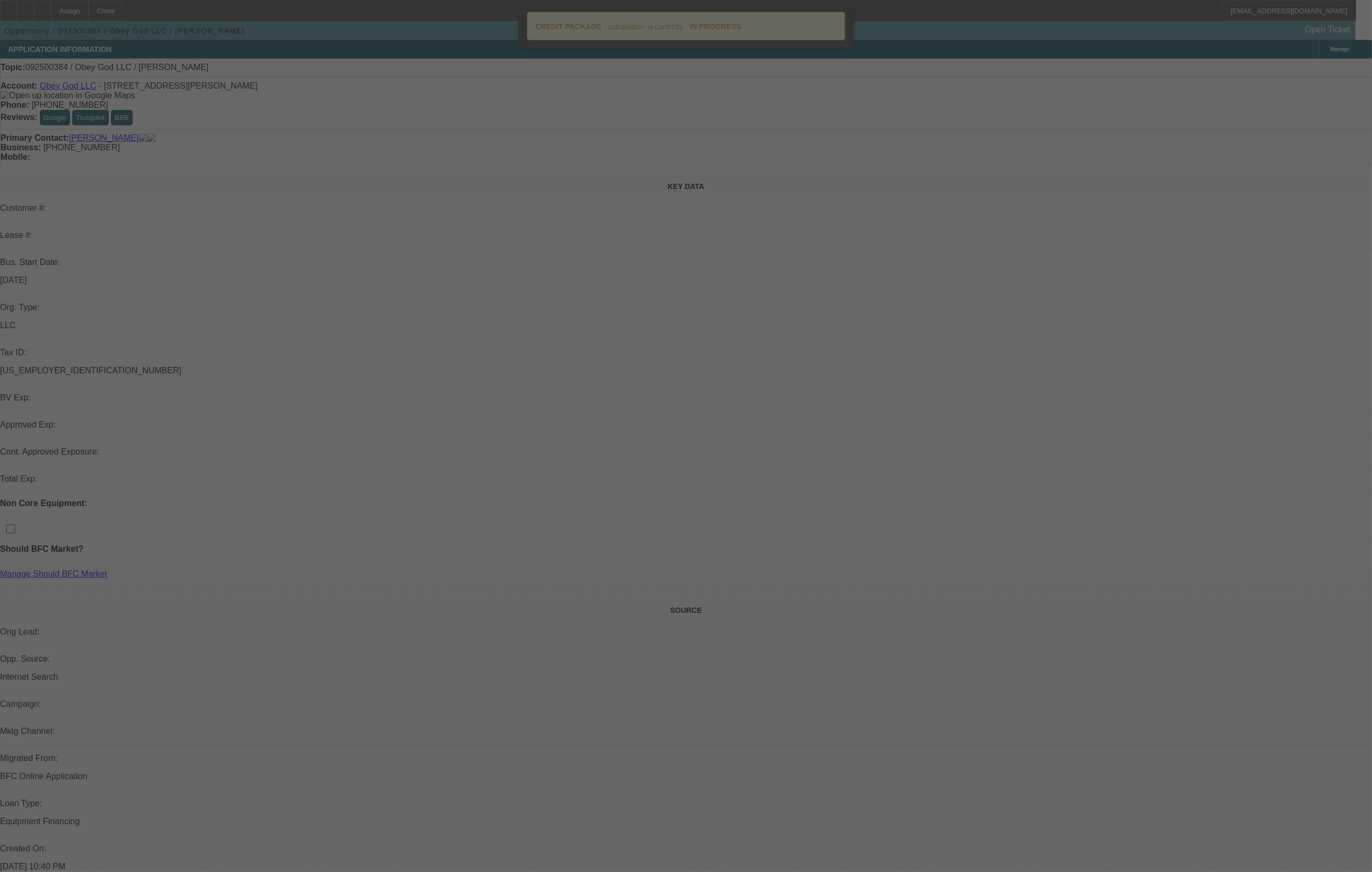
select select "0"
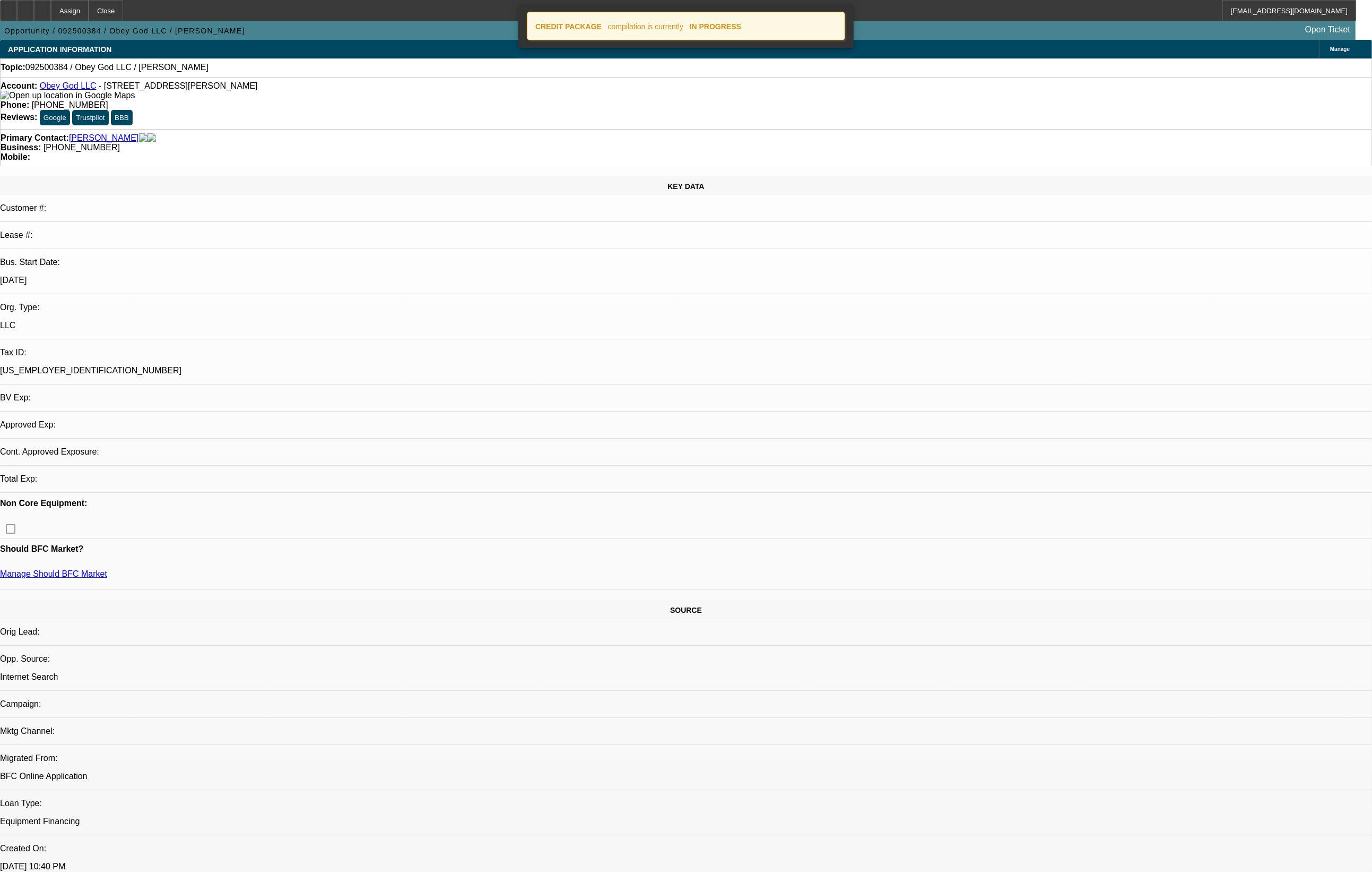
select select "2"
select select "0.1"
select select "4"
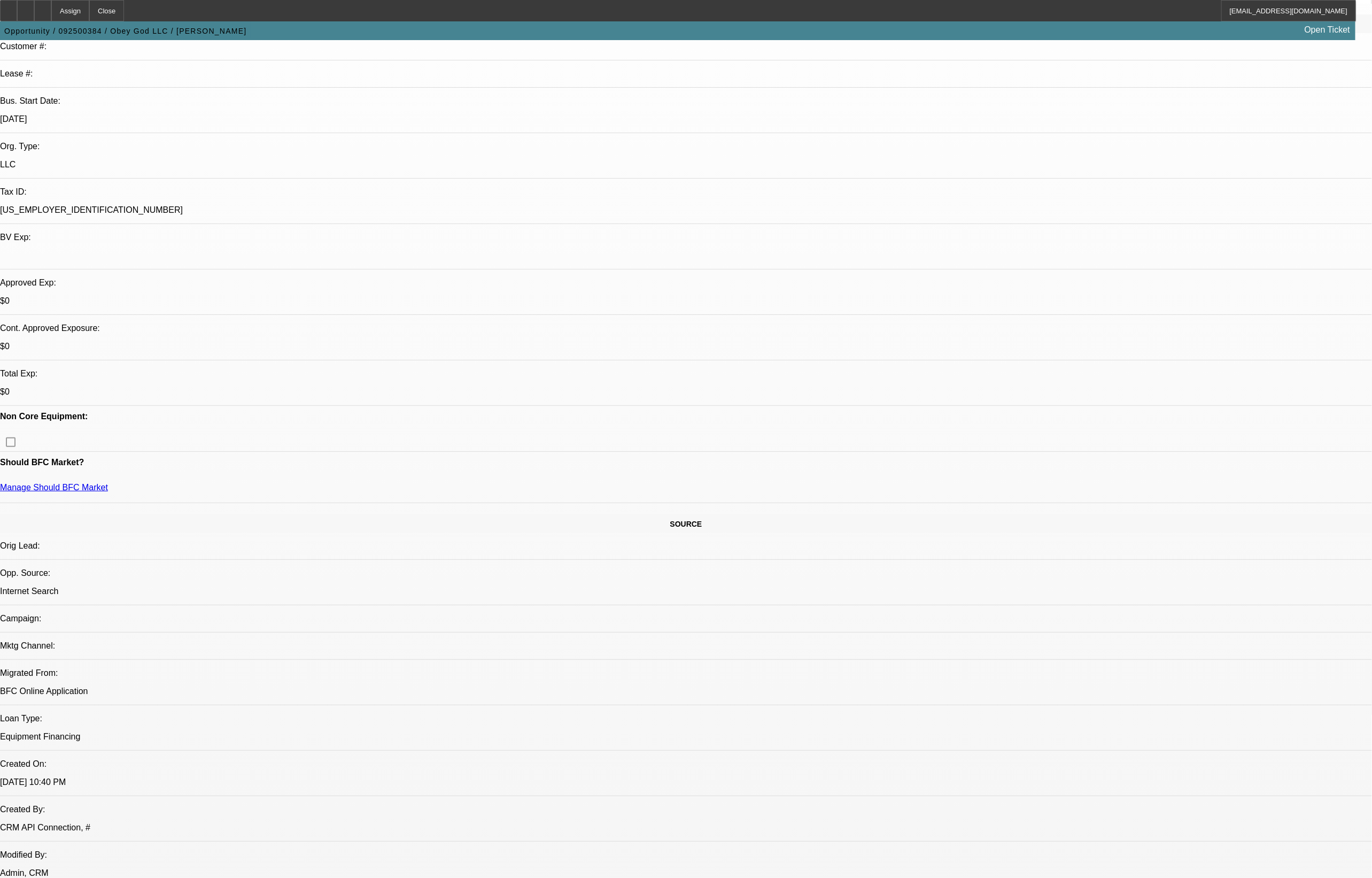
scroll to position [134, 0]
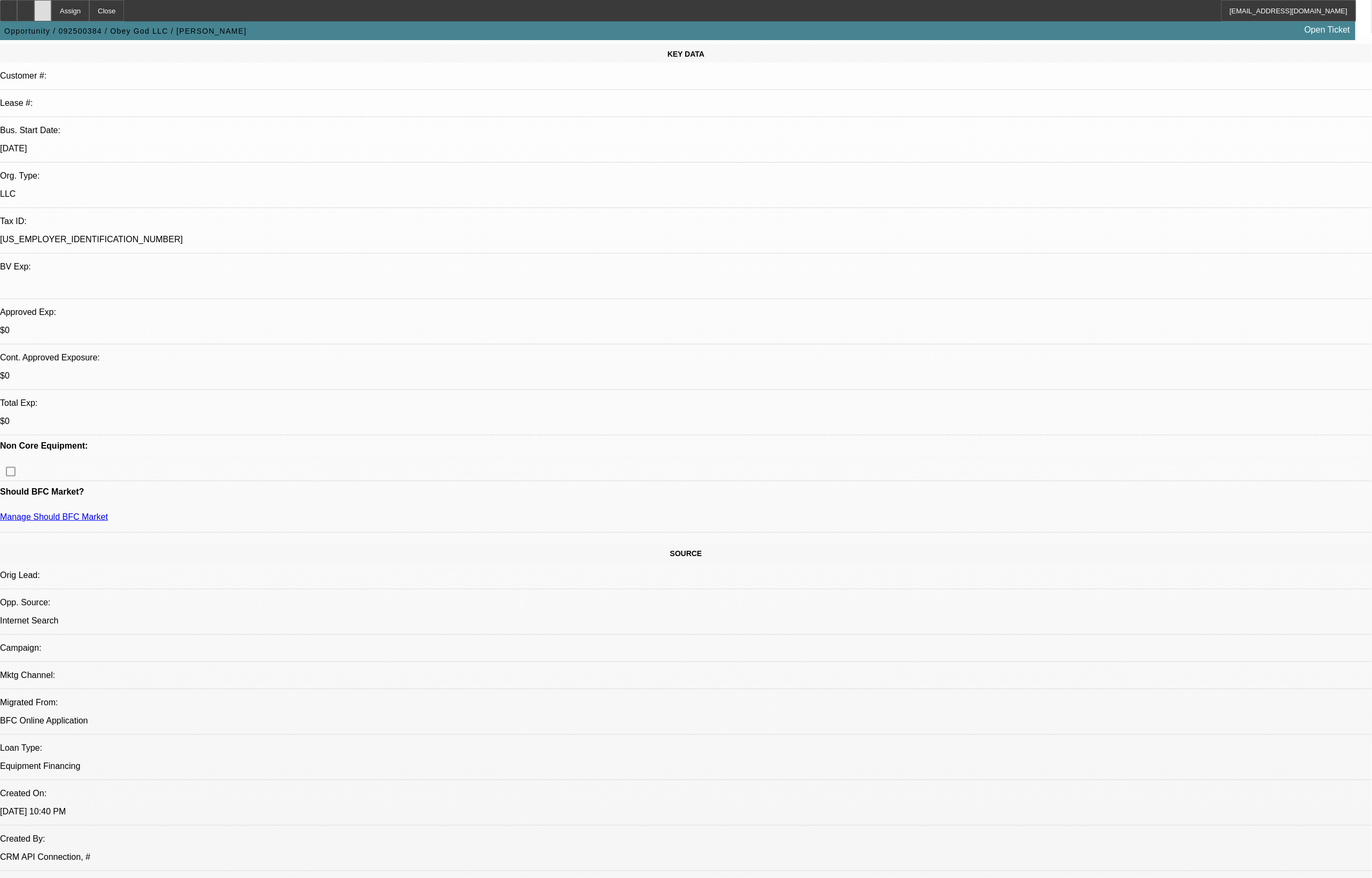
click at [51, 8] on div at bounding box center [43, 11] width 17 height 22
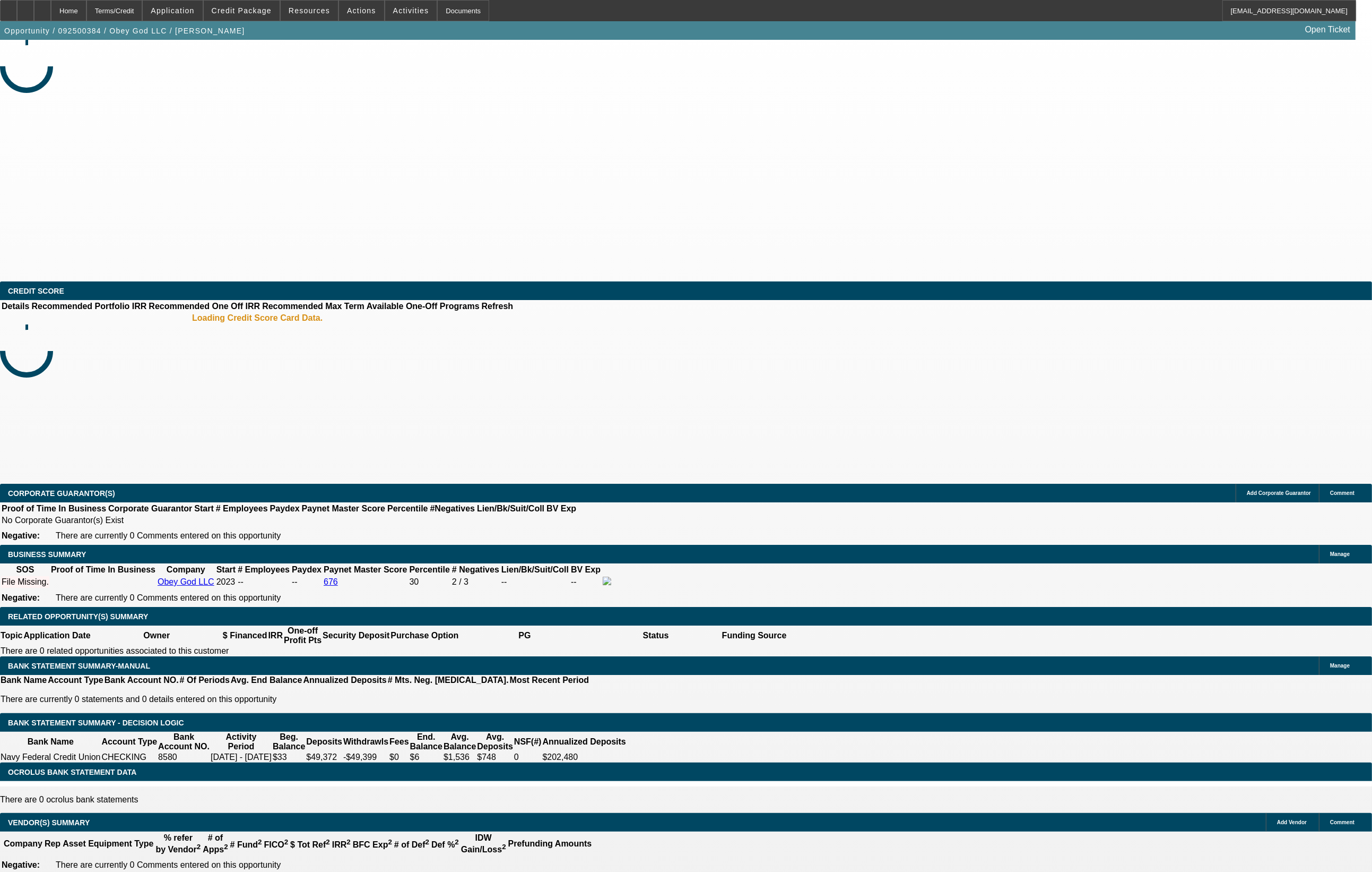
select select "0"
select select "2"
select select "0.1"
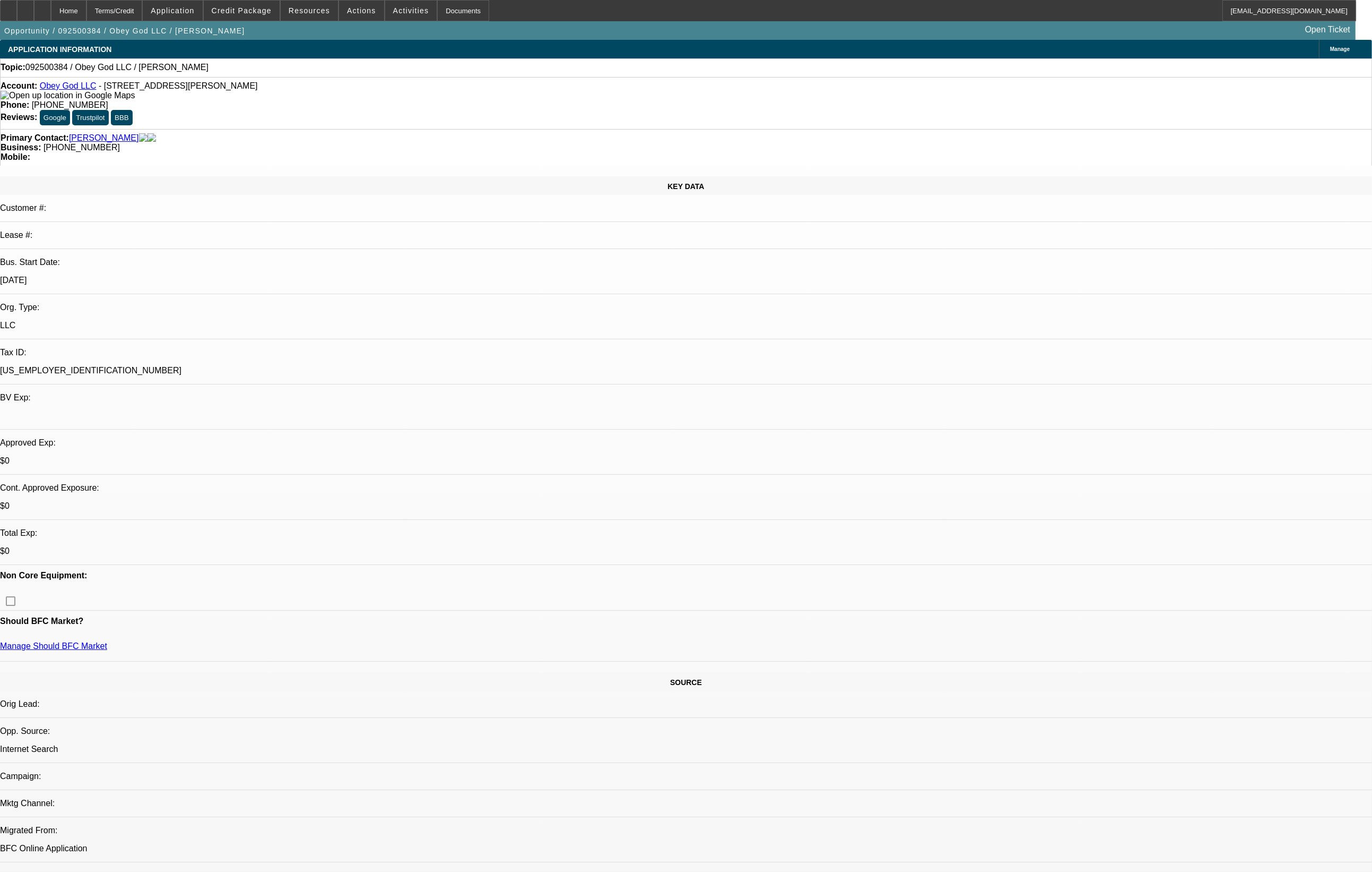
select select "1"
select select "2"
select select "4"
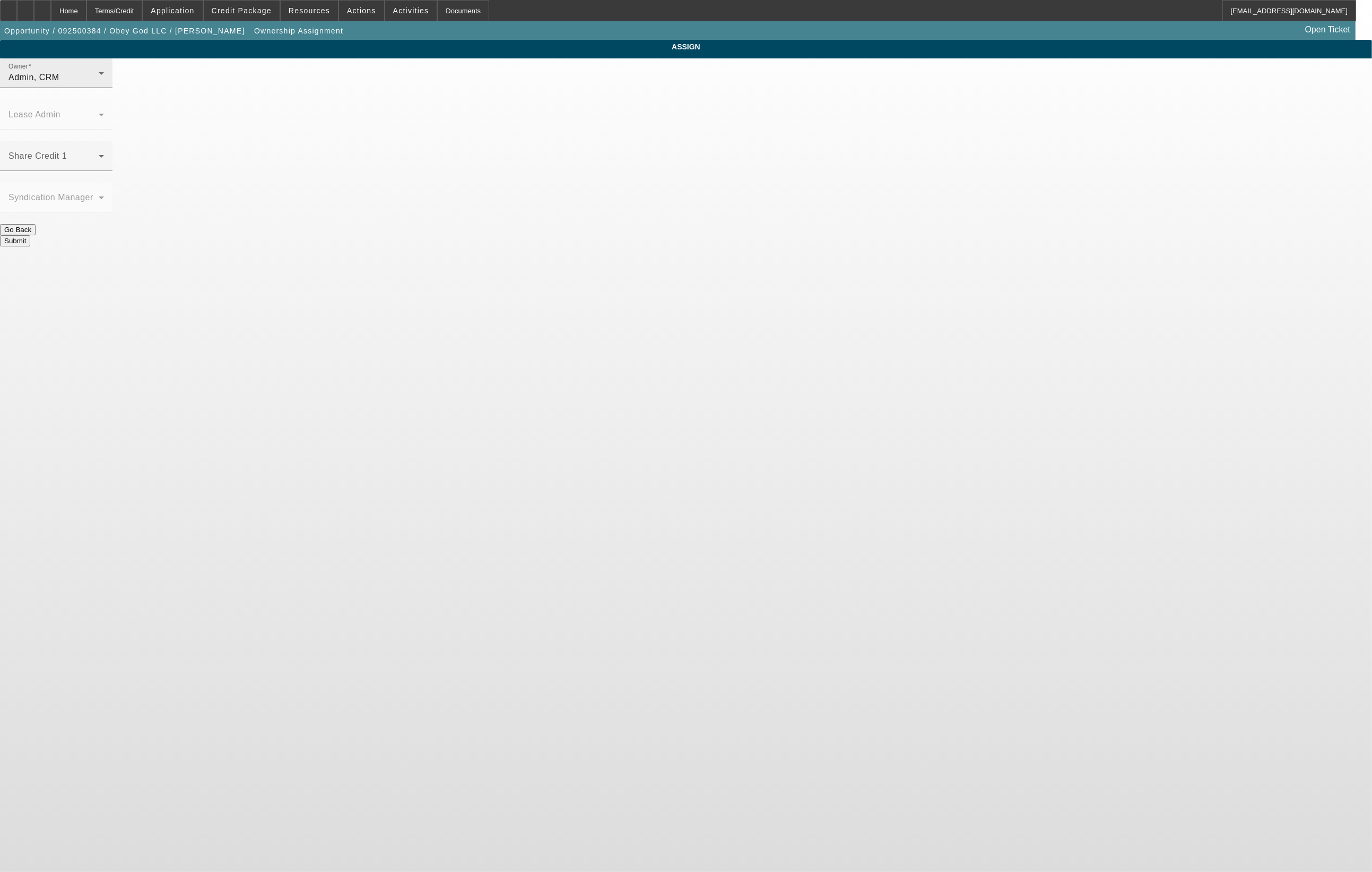
click at [99, 84] on div "Admin, CRM" at bounding box center [53, 77] width 90 height 12
click at [612, 159] on span "Arida, Michael (Lvl 21)" at bounding box center [601, 163] width 106 height 12
click at [30, 235] on button "Submit" at bounding box center [15, 240] width 30 height 11
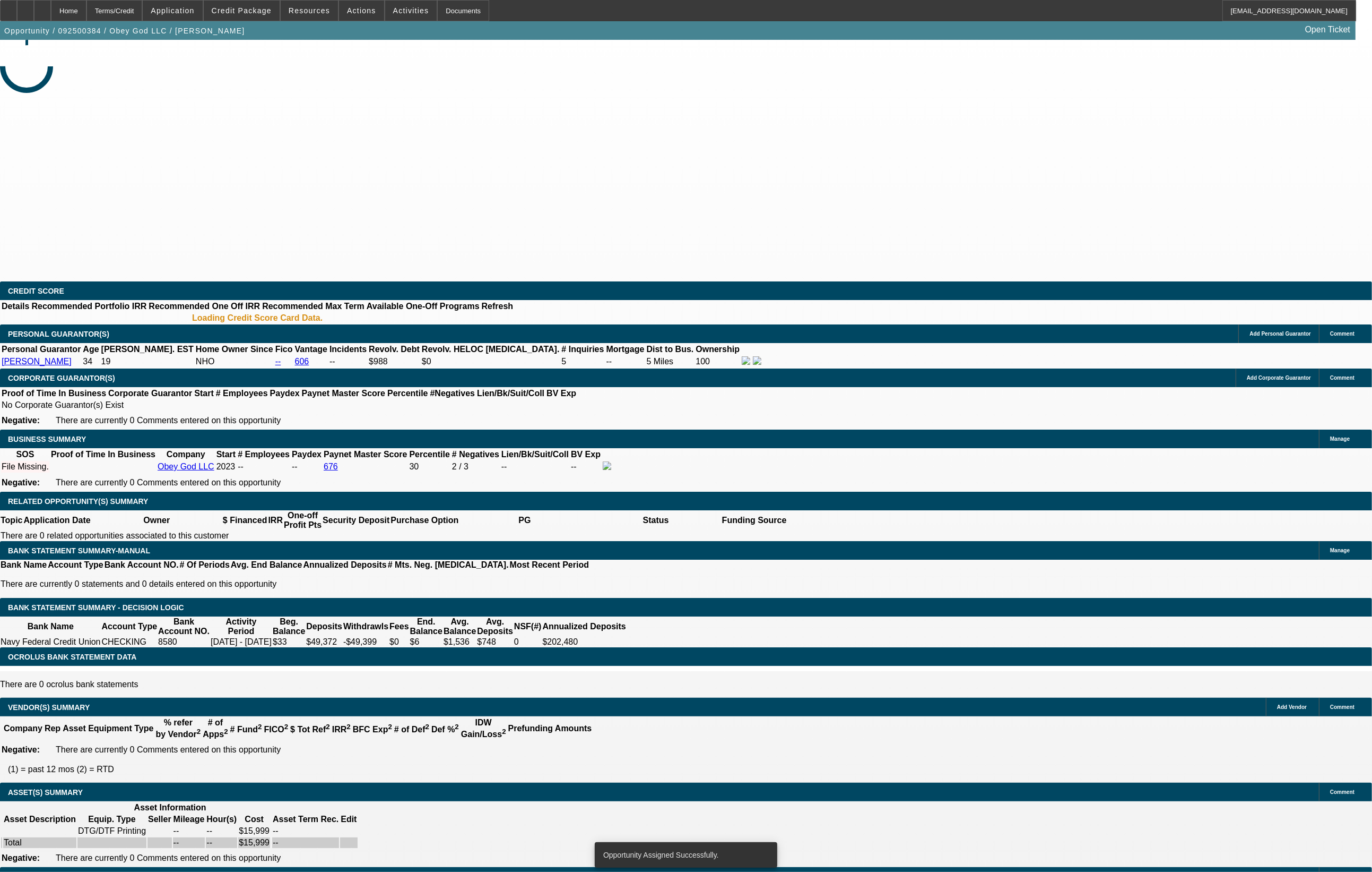
select select "0"
select select "2"
select select "0.1"
select select "4"
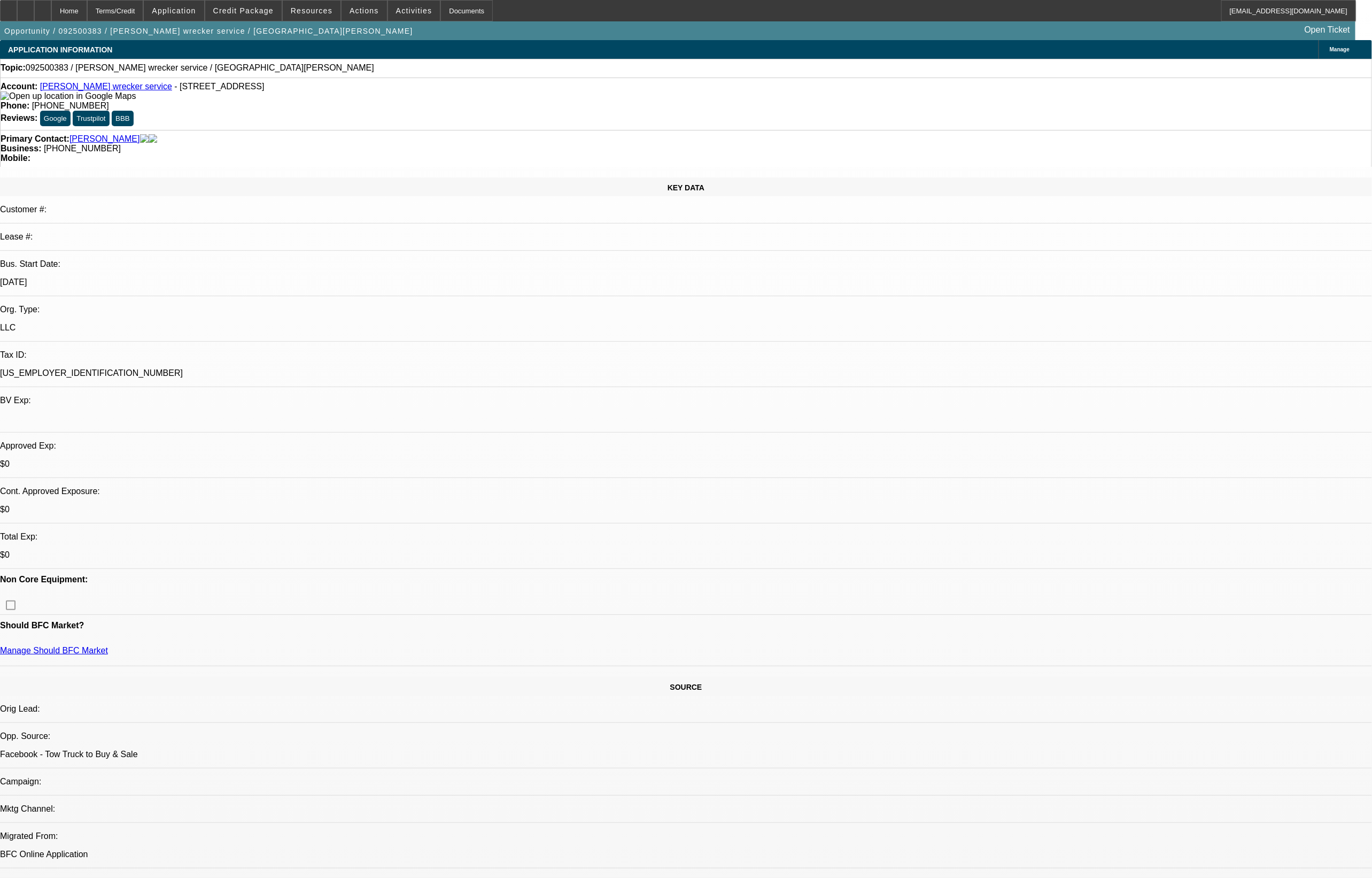
select select "0"
select select "2"
select select "0.1"
select select "4"
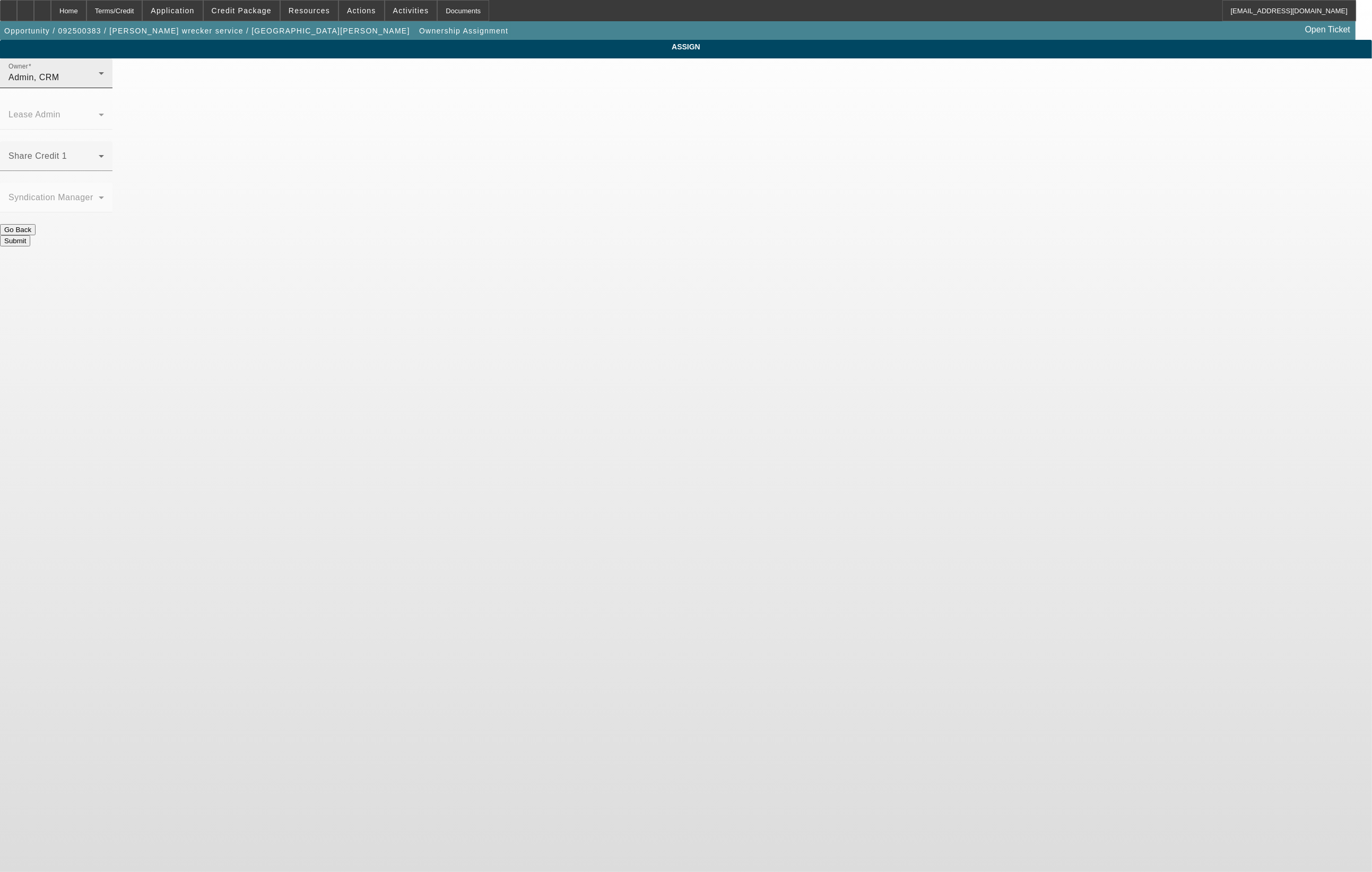
click at [99, 84] on div "Admin, CRM" at bounding box center [53, 77] width 90 height 12
click at [585, 155] on mat-option "Arida, Michael (Lvl 21)" at bounding box center [608, 164] width 139 height 26
click at [30, 235] on button "Submit" at bounding box center [15, 240] width 30 height 11
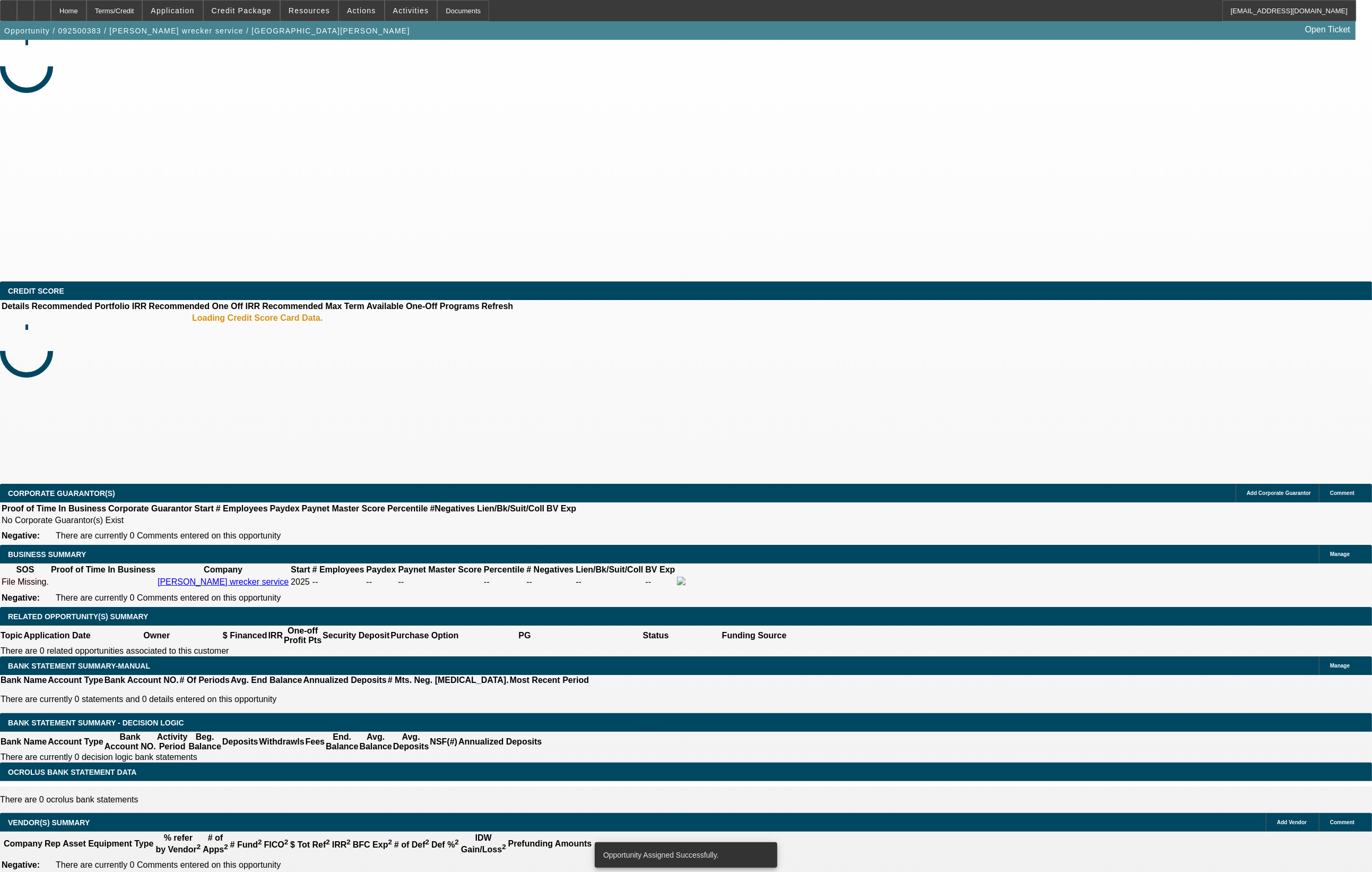
select select "0"
select select "2"
select select "0.1"
select select "4"
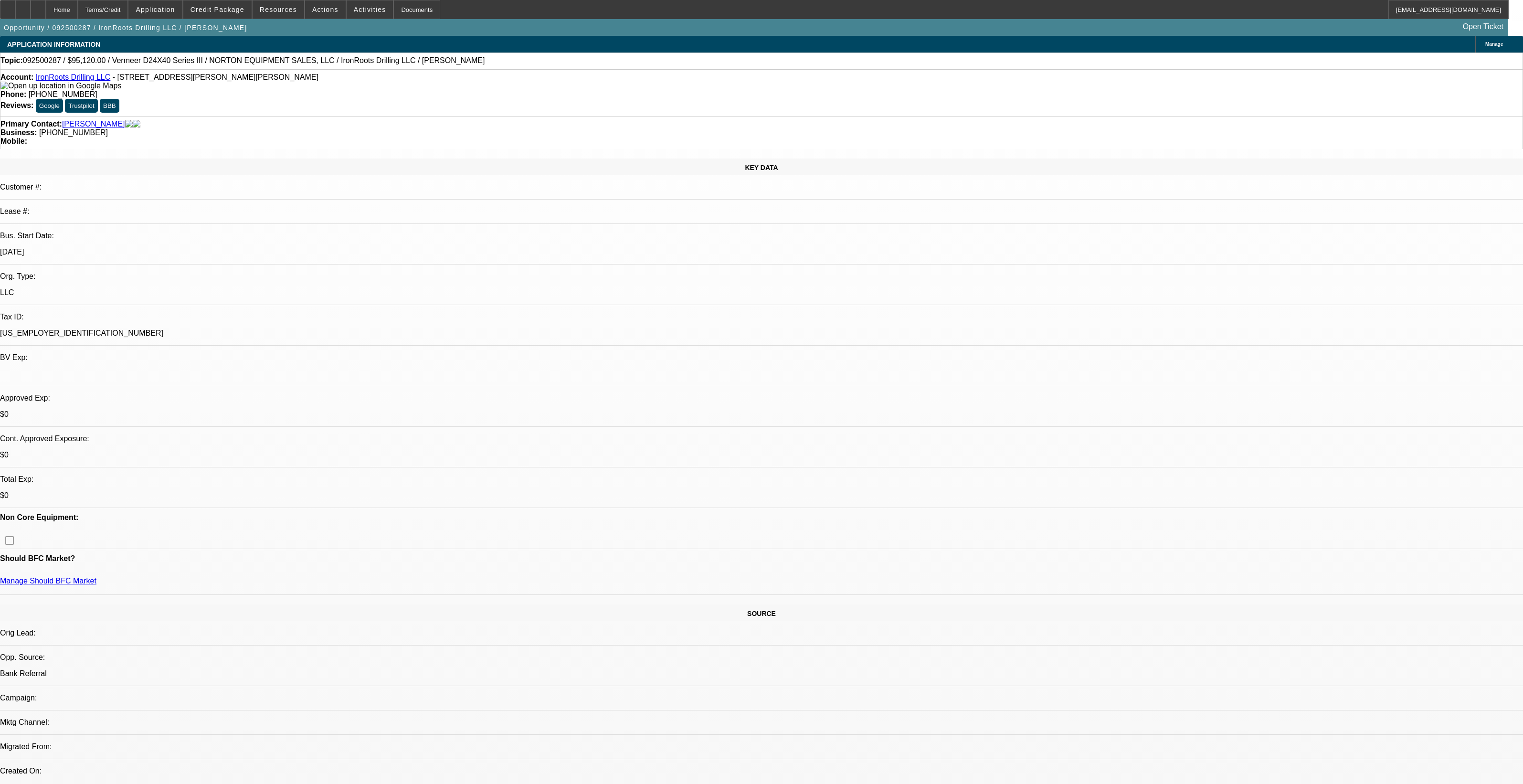
select select "0.2"
select select "2"
select select "0"
select select "6"
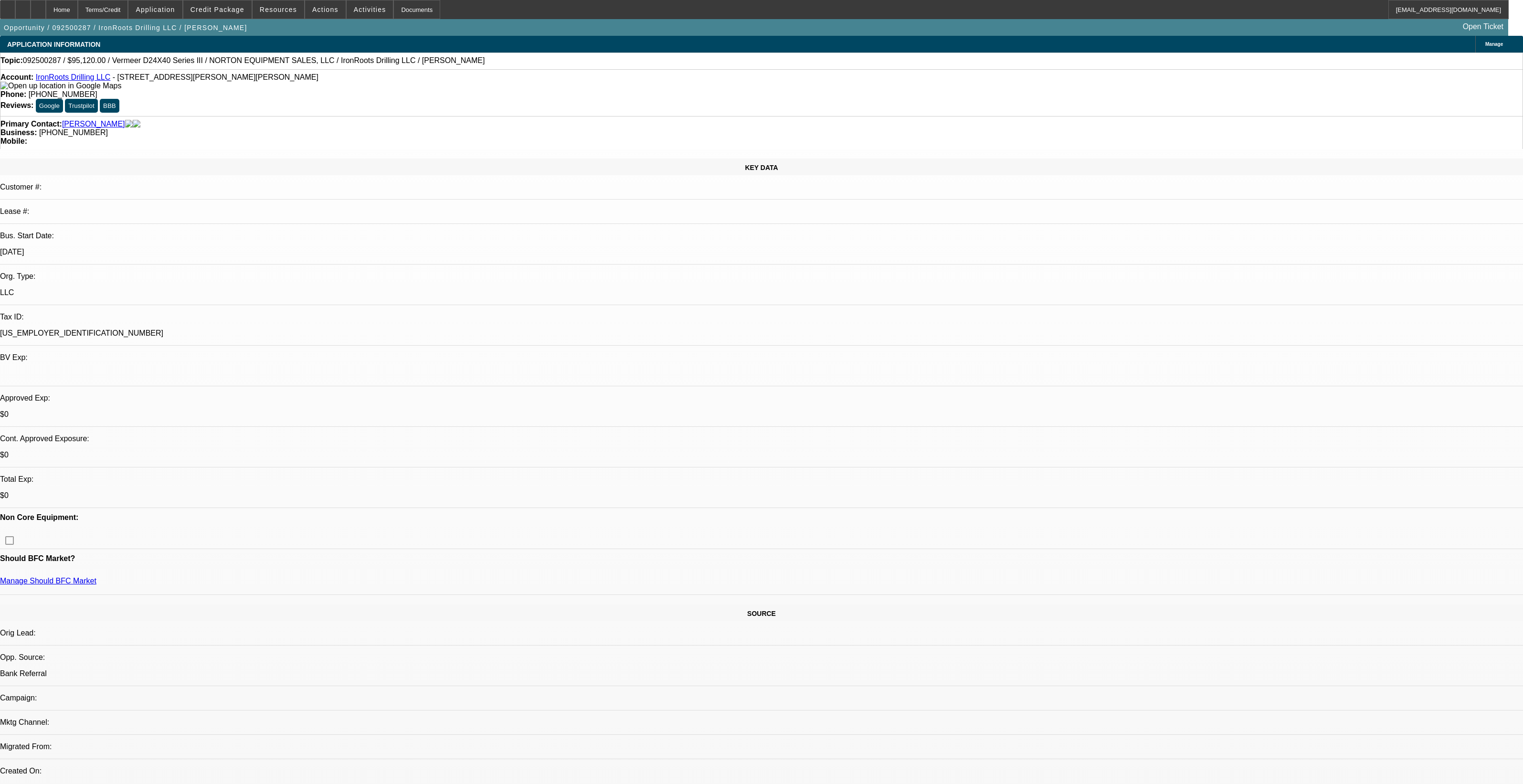
select select "0.2"
select select "2"
select select "0"
select select "6"
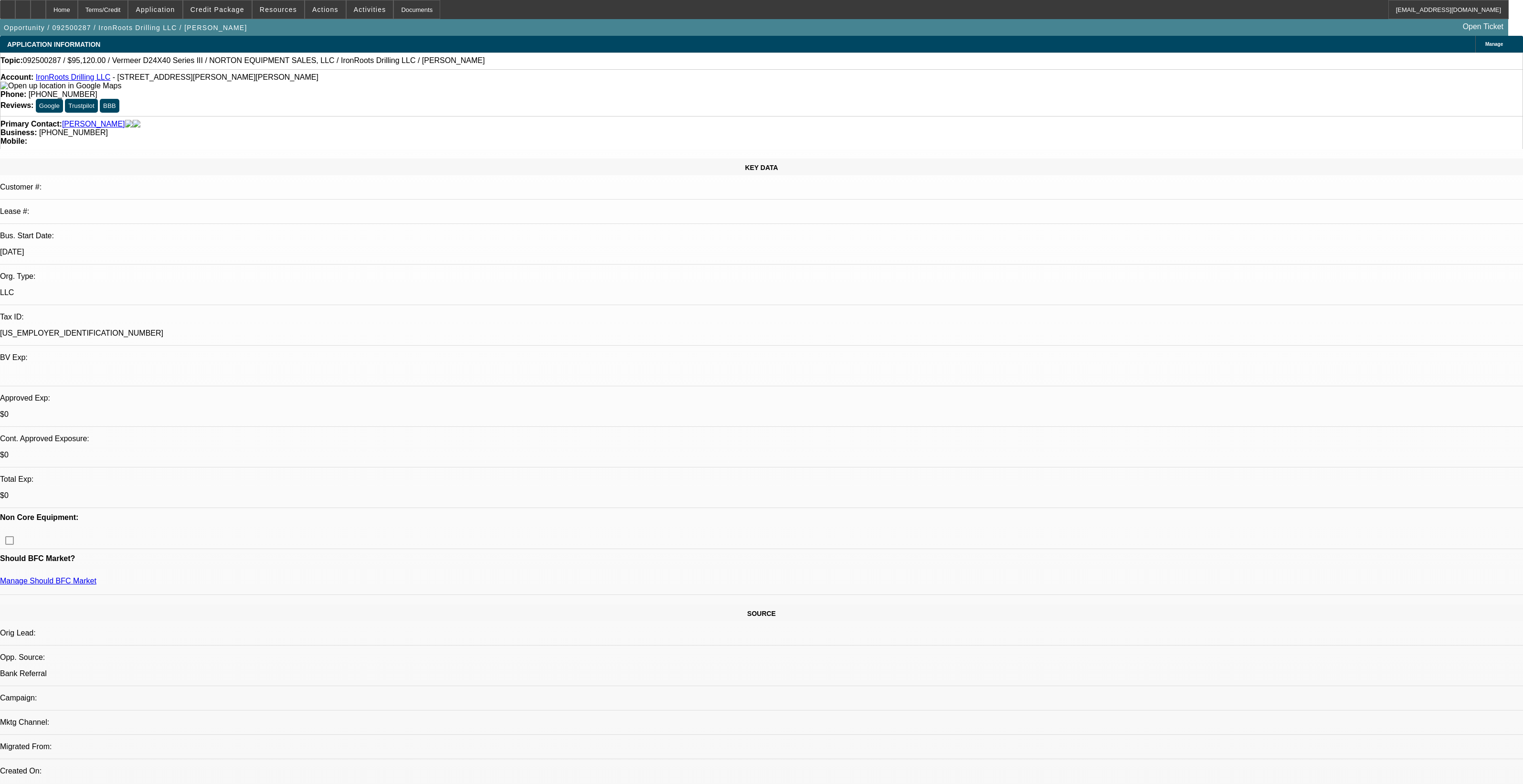
select select "0.2"
select select "2"
select select "0"
select select "6"
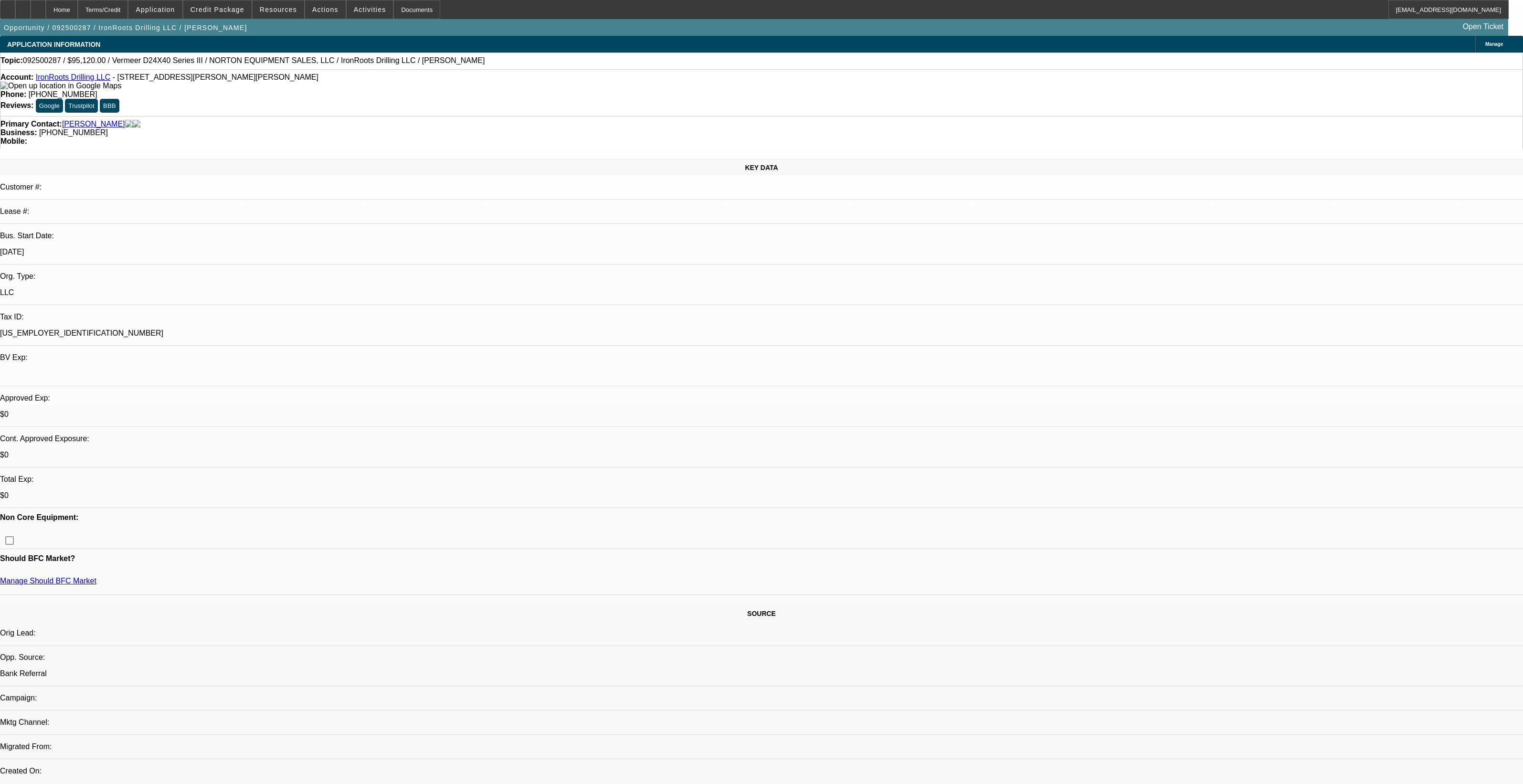
select select "0.15"
select select "2"
select select "0"
select select "6"
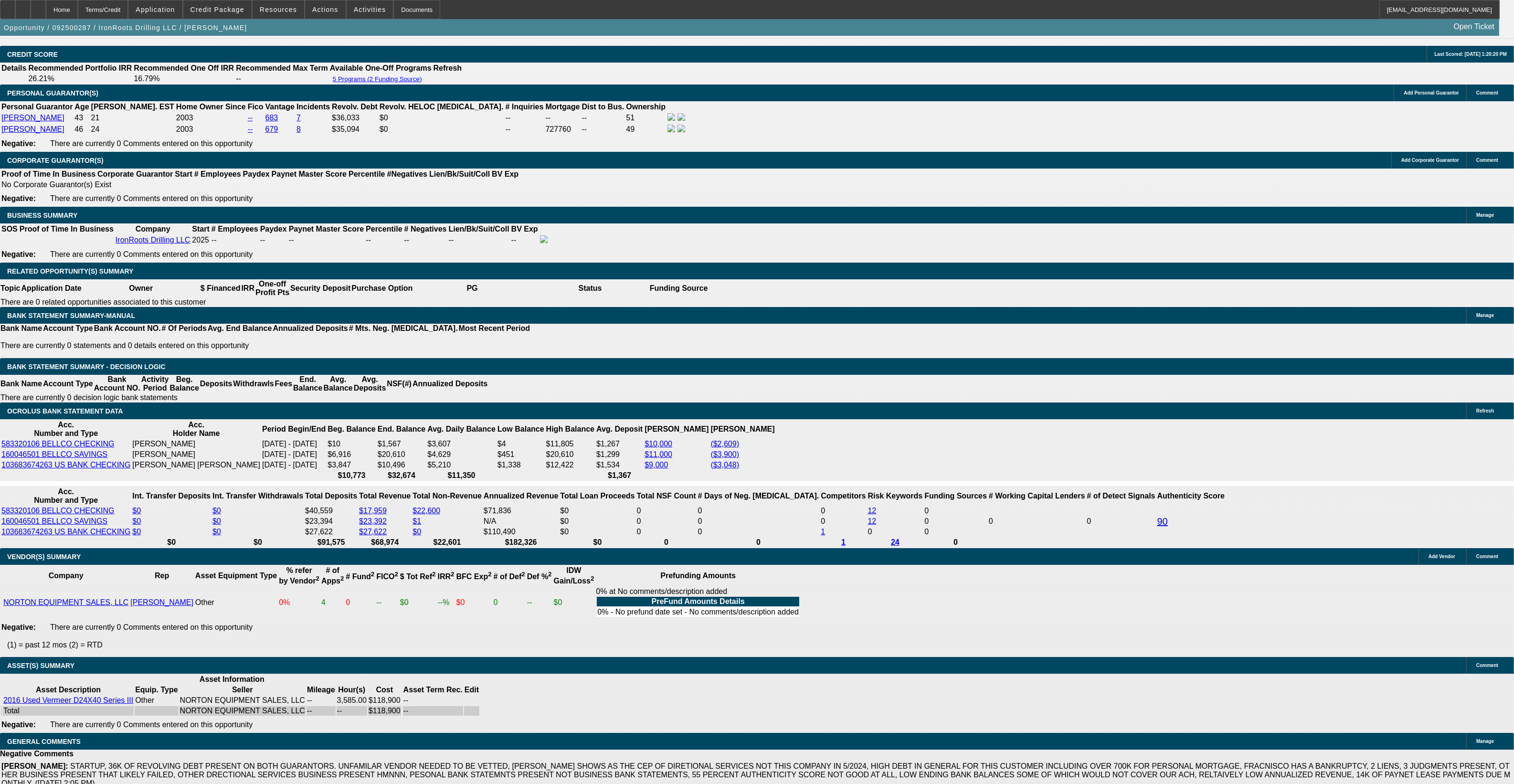
scroll to position [1378, 0]
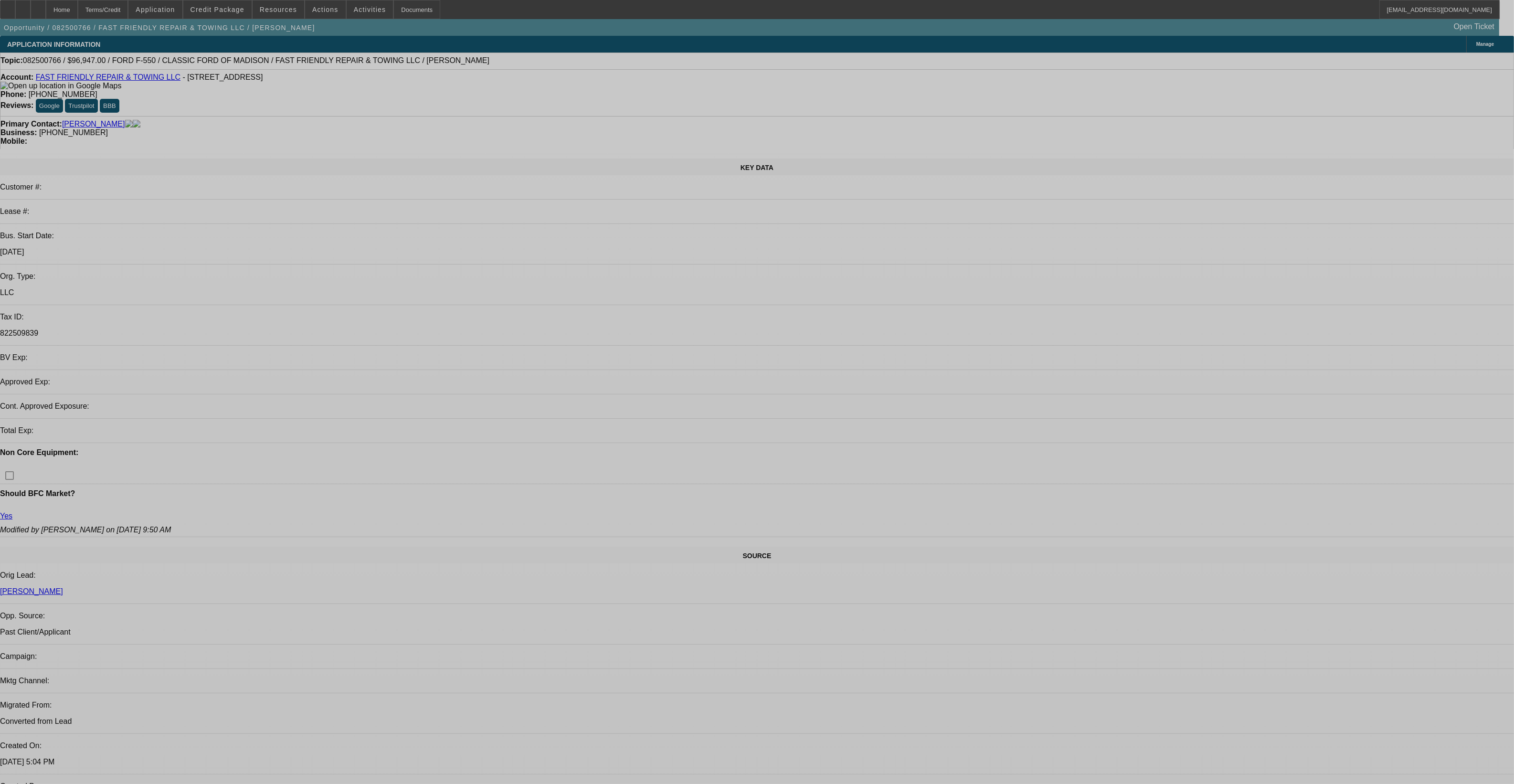
select select "0"
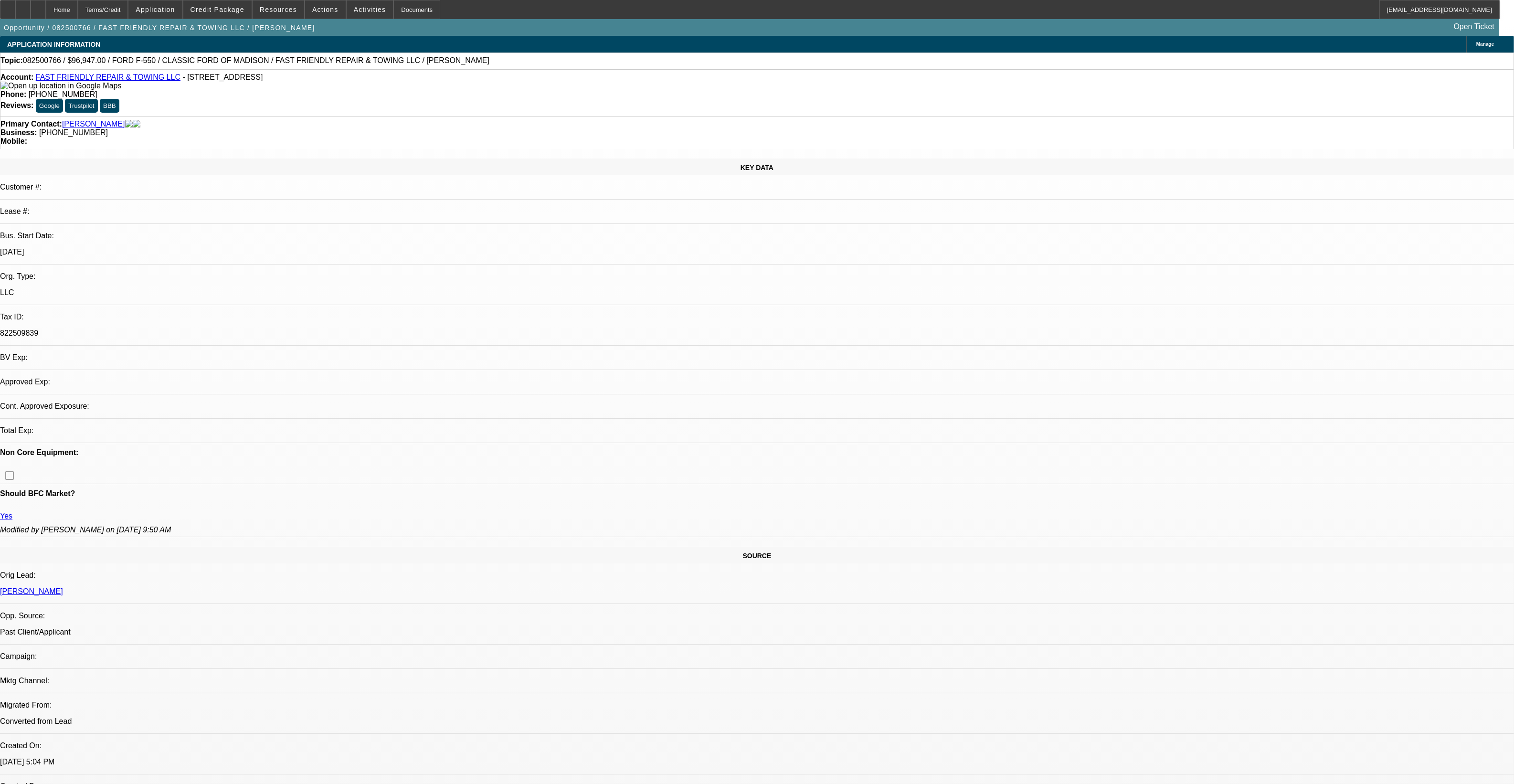
select select "0"
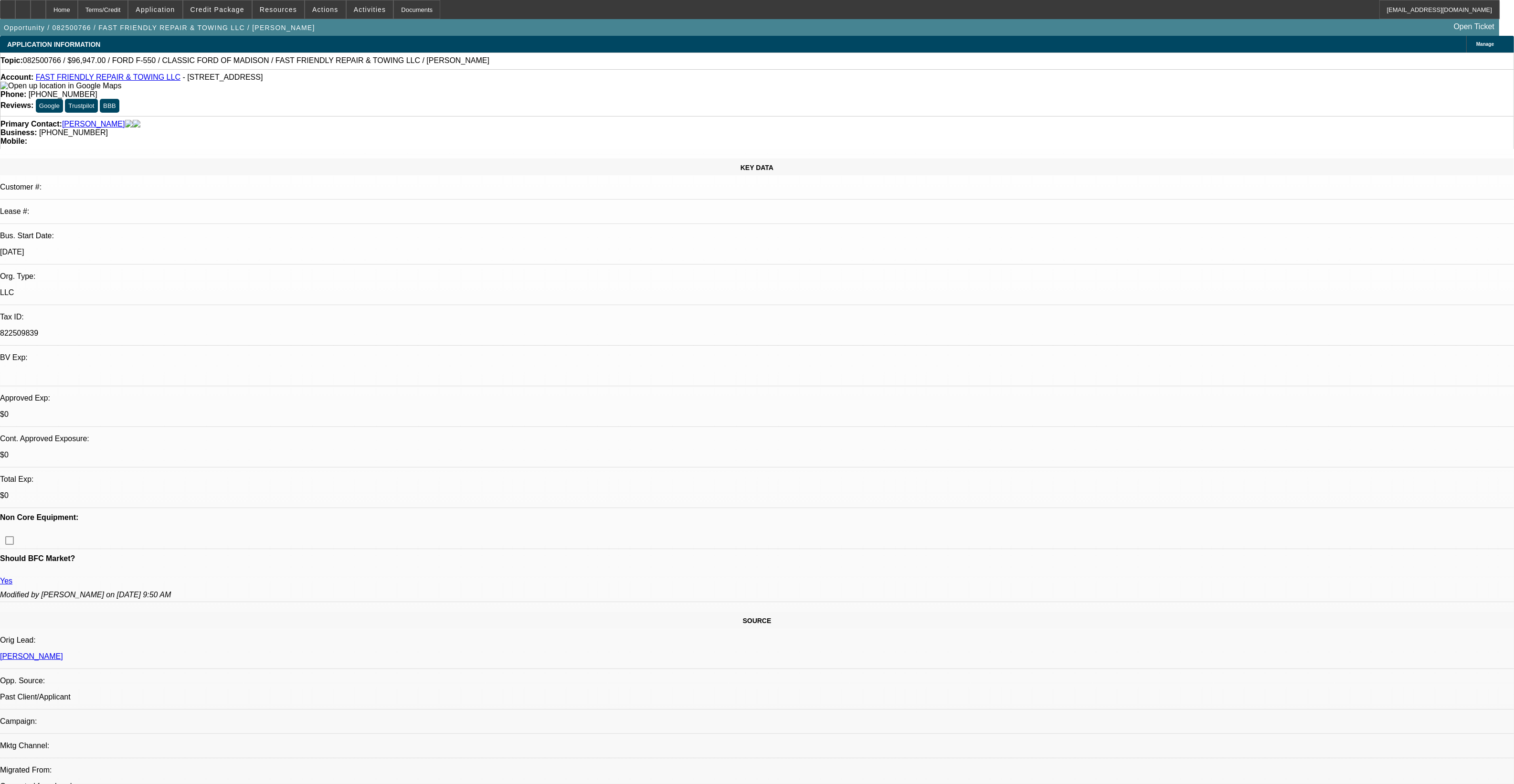
select select "1"
select select "3"
select select "6"
